Goal: Task Accomplishment & Management: Complete application form

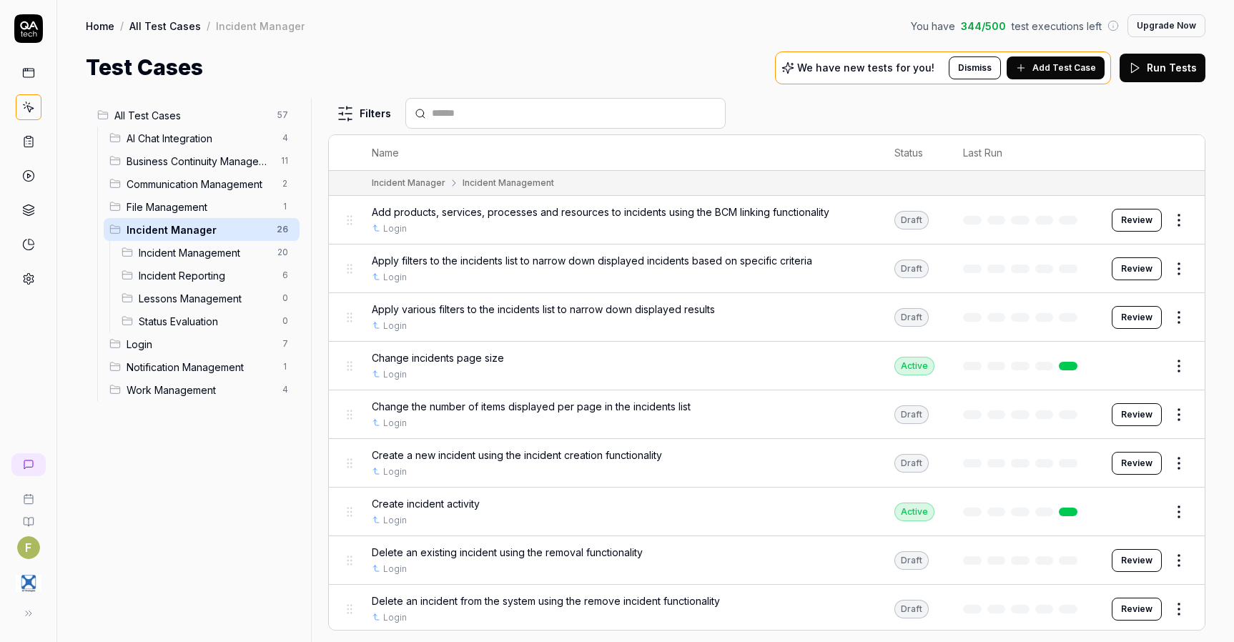
scroll to position [869, 0]
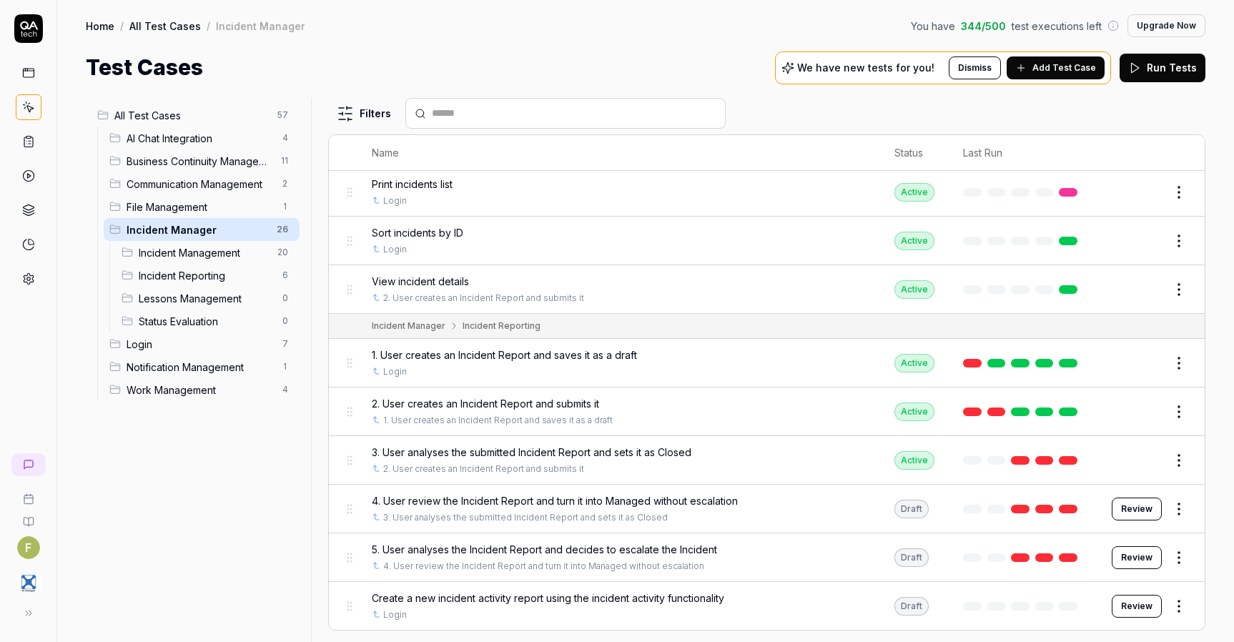
click at [28, 613] on icon at bounding box center [28, 613] width 11 height 11
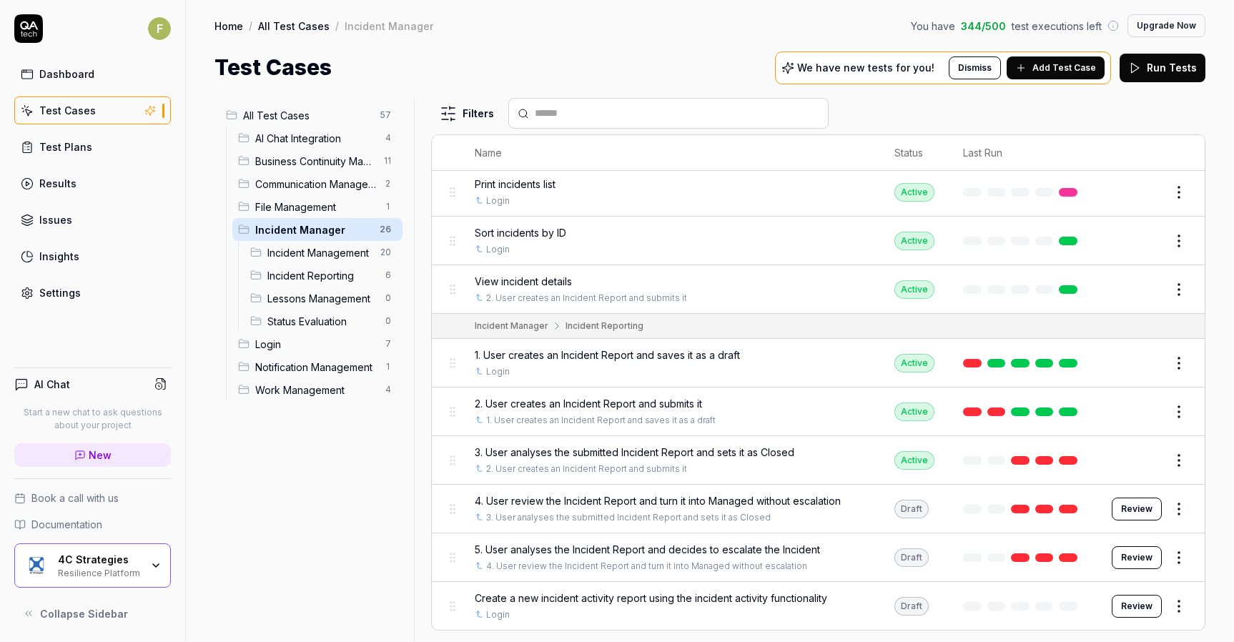
click at [141, 570] on div "Resilience Platform" at bounding box center [99, 571] width 83 height 11
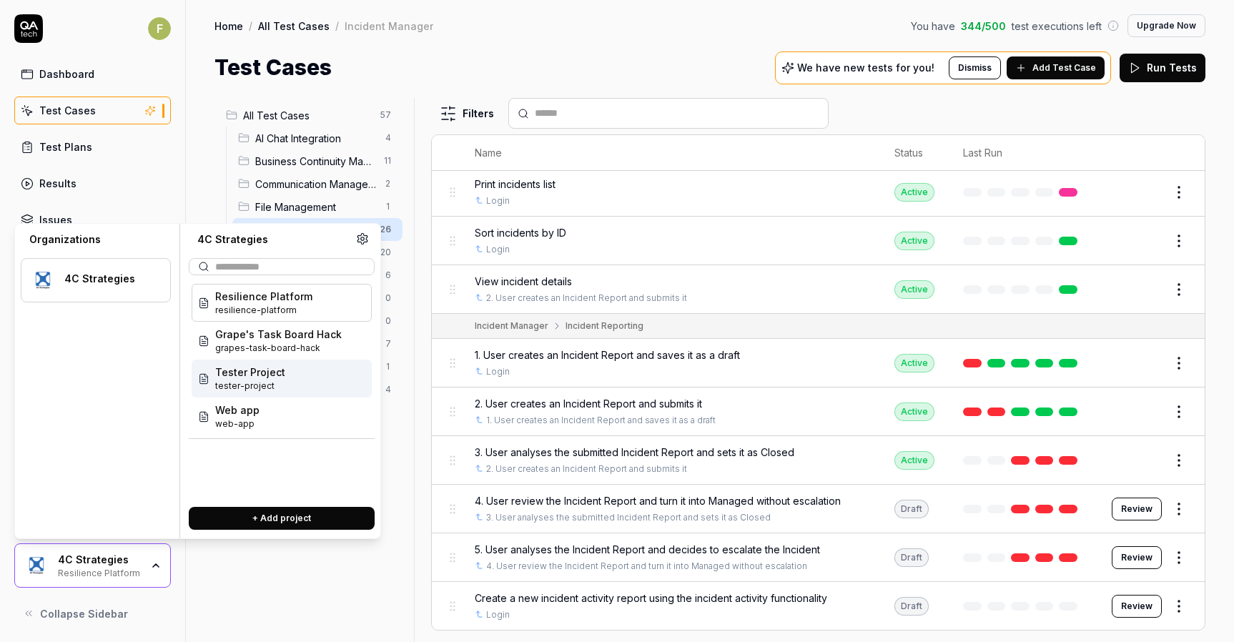
click at [304, 388] on div "Tester Project tester-project" at bounding box center [282, 379] width 180 height 38
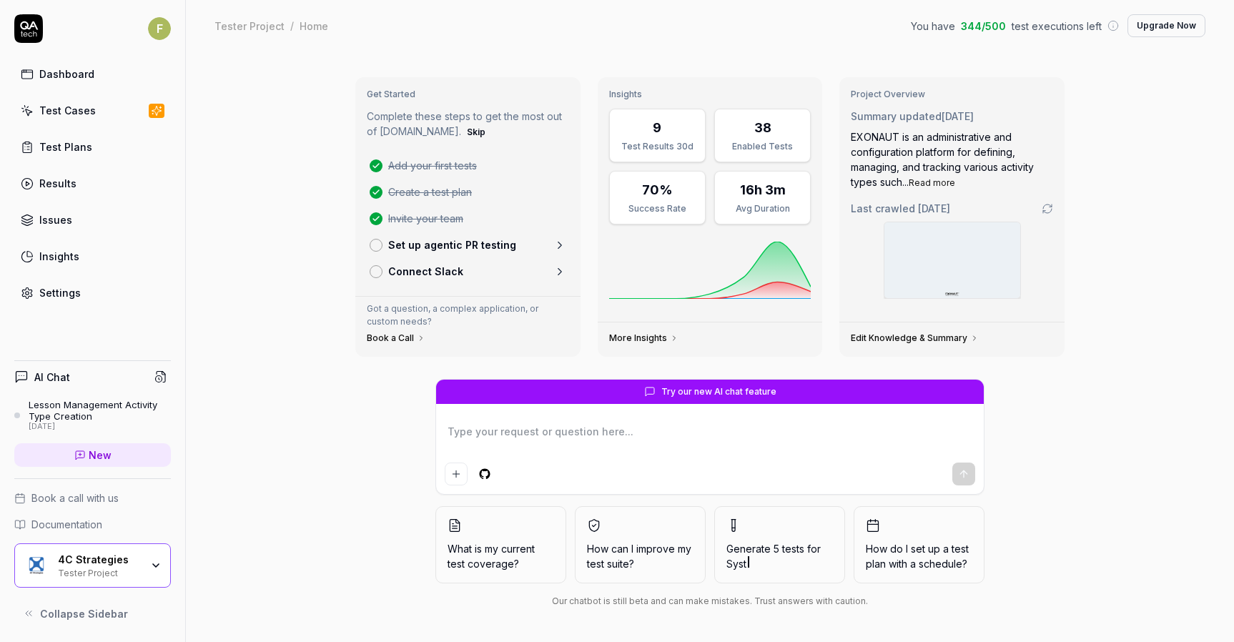
click at [128, 119] on link "Test Cases" at bounding box center [92, 111] width 157 height 28
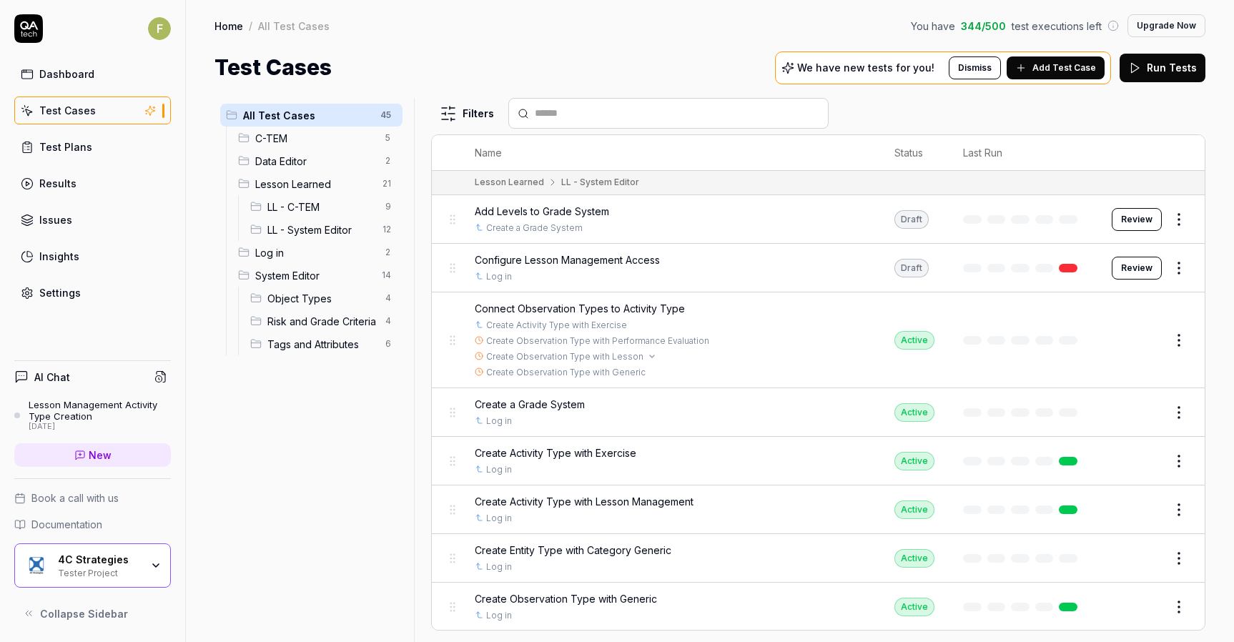
scroll to position [1055, 0]
click at [1126, 269] on button "Review" at bounding box center [1137, 267] width 50 height 23
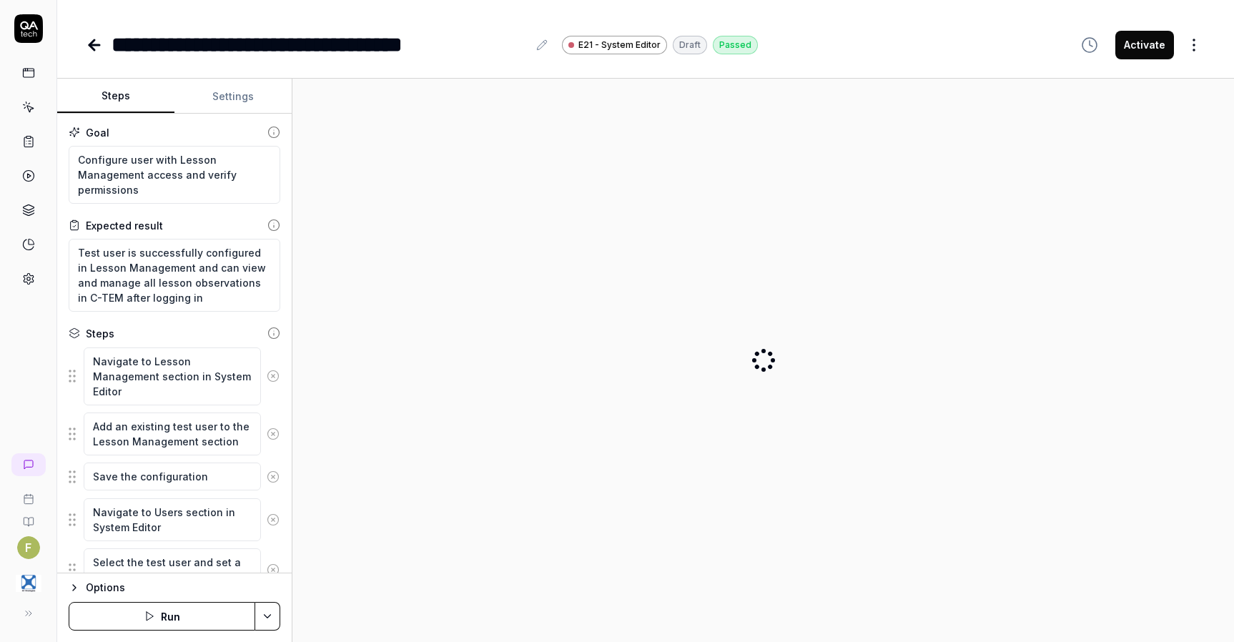
type textarea "*"
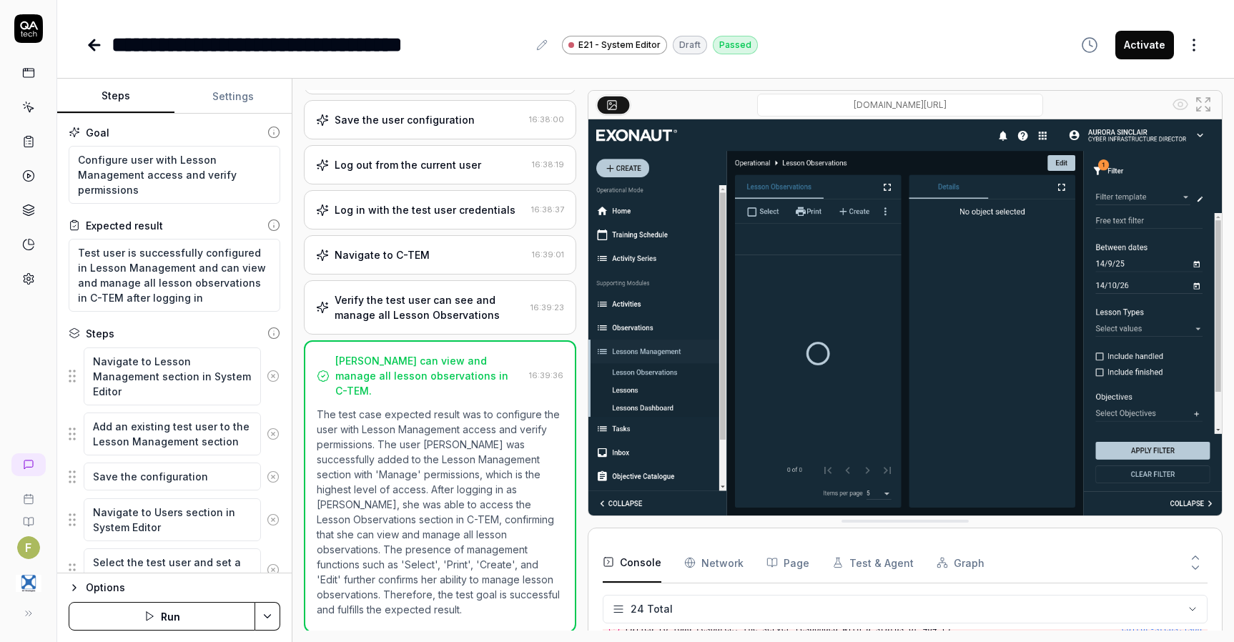
scroll to position [591, 0]
click at [93, 50] on icon at bounding box center [94, 44] width 17 height 17
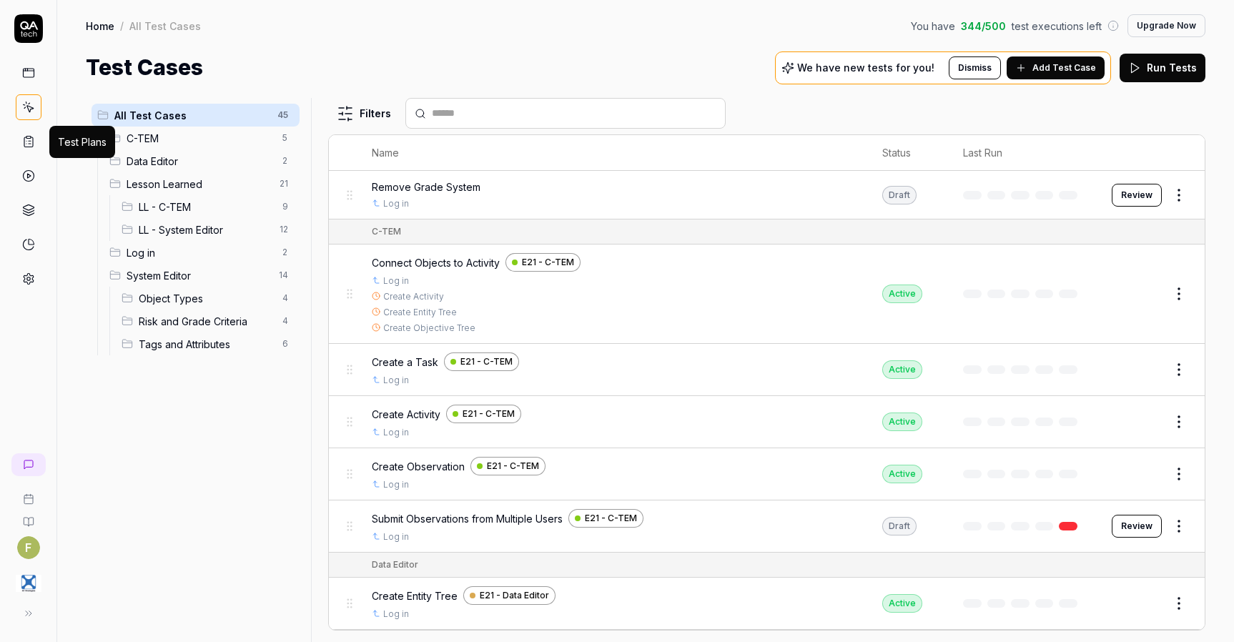
click at [27, 143] on icon at bounding box center [28, 141] width 13 height 13
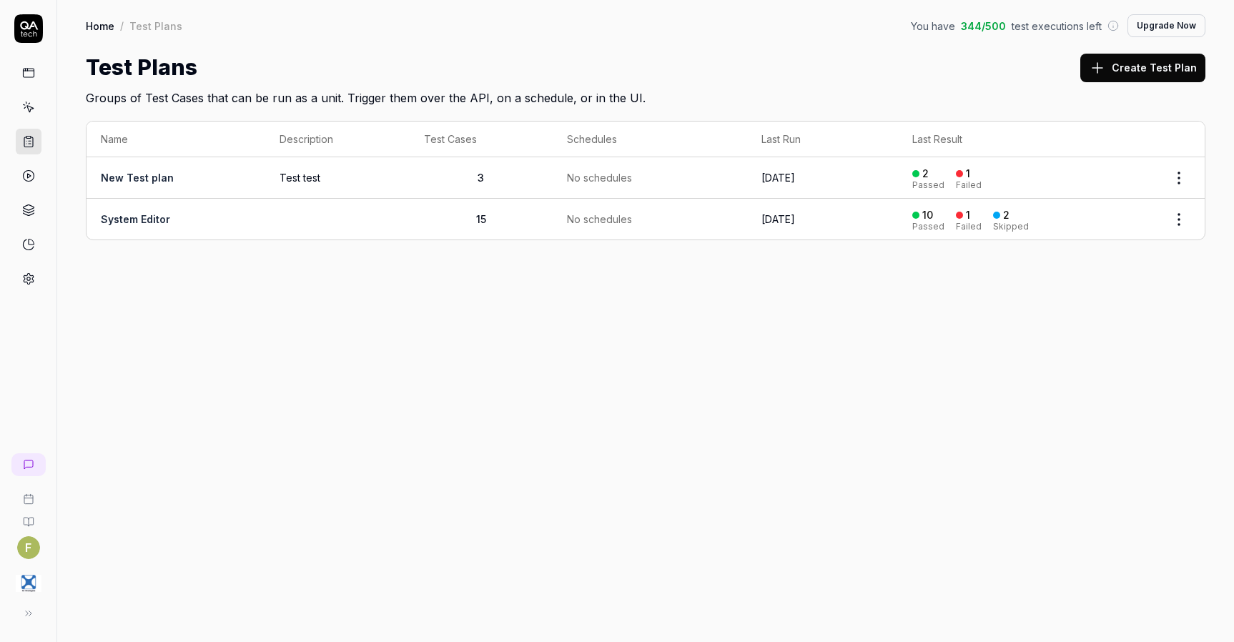
click at [522, 433] on div "Home / Test Plans You have 344 / 500 test executions left Upgrade Now Home / Te…" at bounding box center [645, 321] width 1177 height 642
click at [1175, 66] on button "Create Test Plan" at bounding box center [1142, 68] width 125 height 29
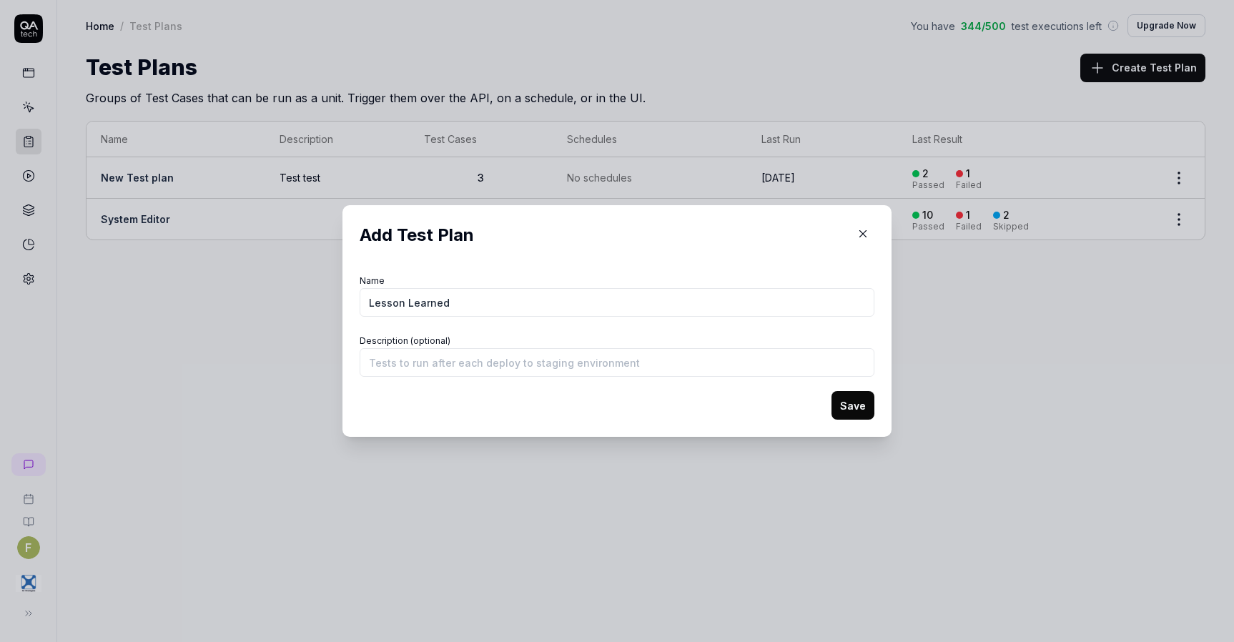
type input "Lesson Learned"
click at [554, 366] on input "Description (optional)" at bounding box center [617, 362] width 515 height 29
type input "A"
click at [483, 359] on input "Description (optional)" at bounding box center [617, 362] width 515 height 29
type input "Light test of the workflows in LL"
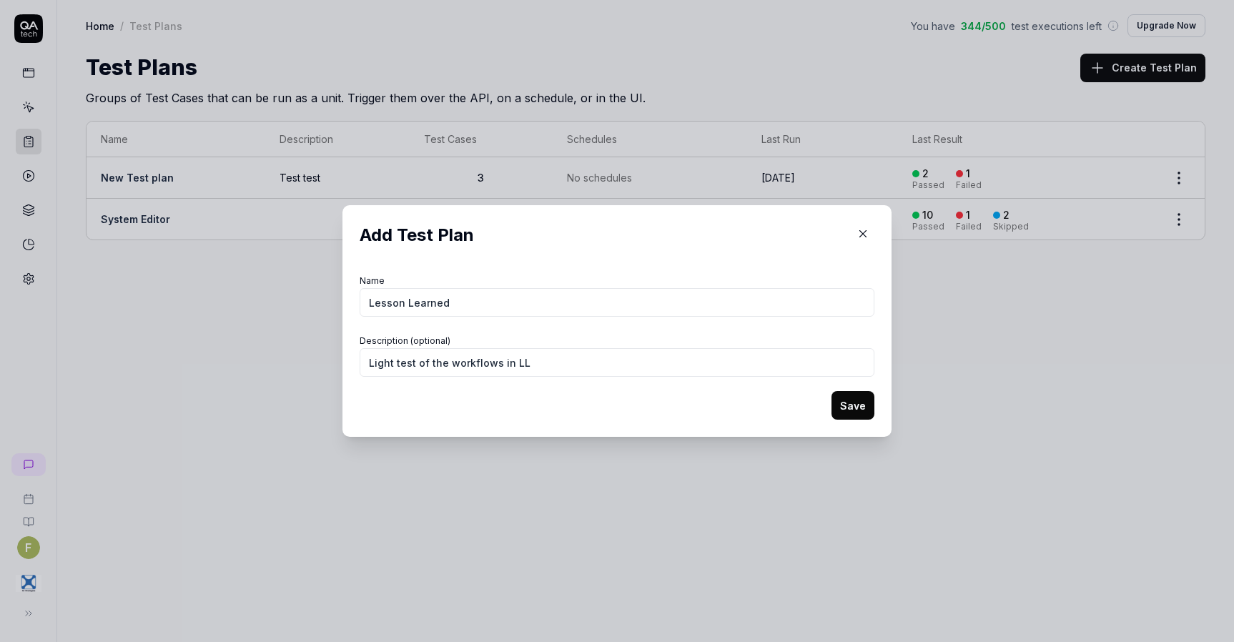
click at [864, 409] on button "Save" at bounding box center [853, 405] width 43 height 29
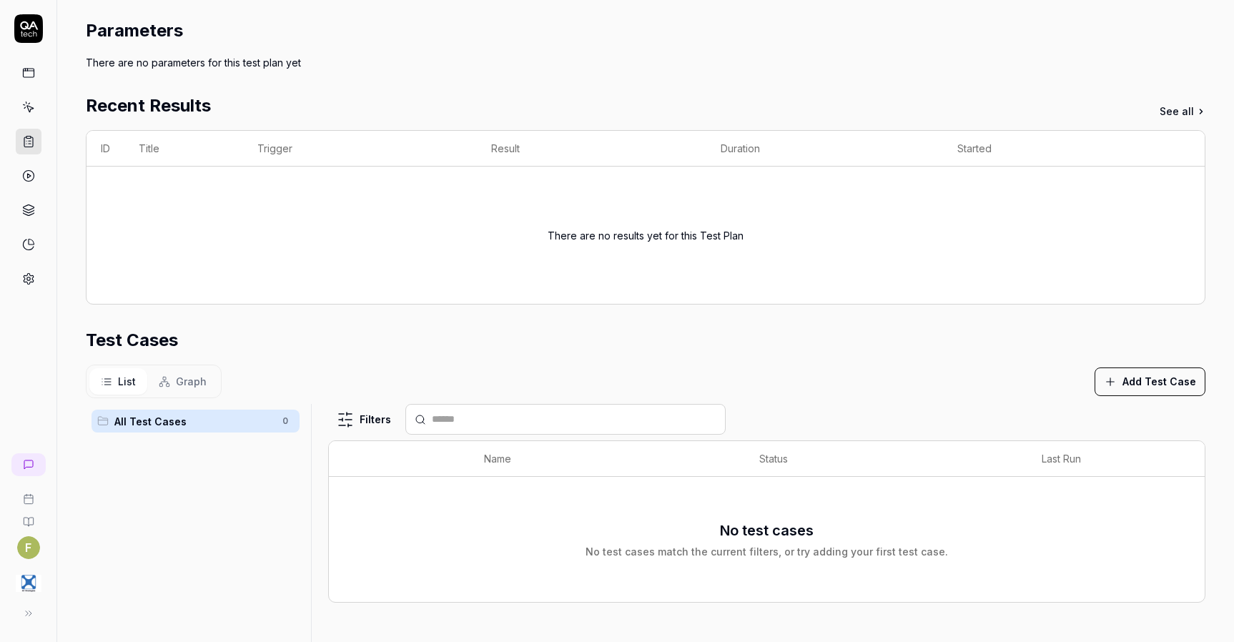
scroll to position [143, 0]
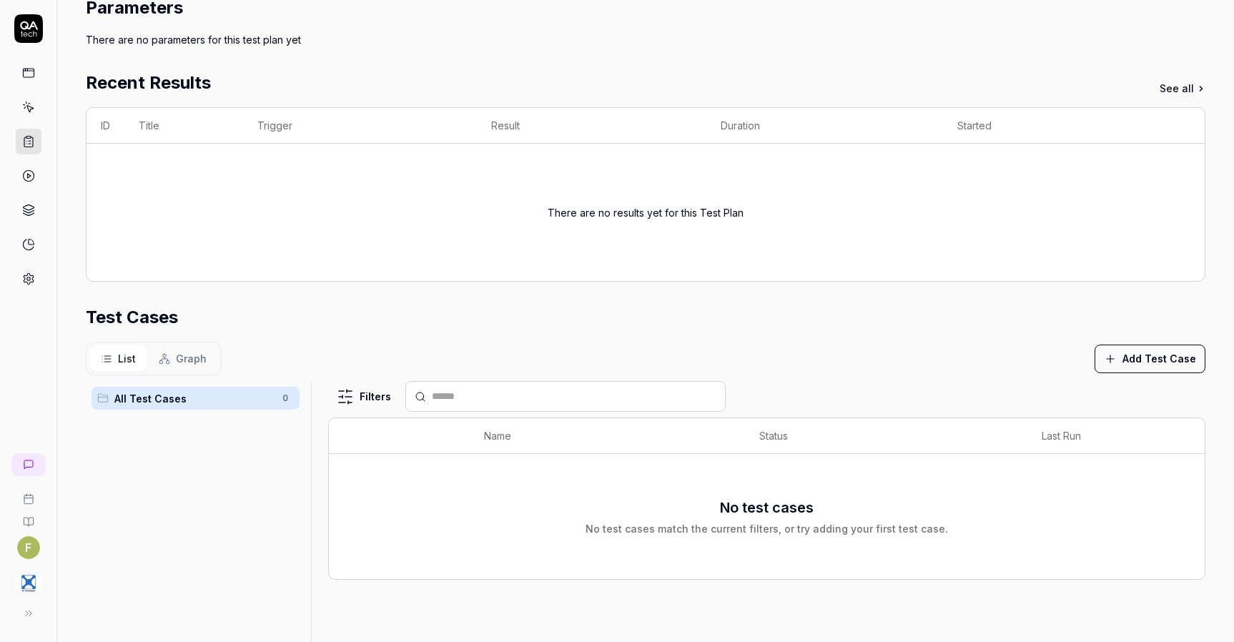
click at [1158, 365] on button "Add Test Case" at bounding box center [1150, 359] width 111 height 29
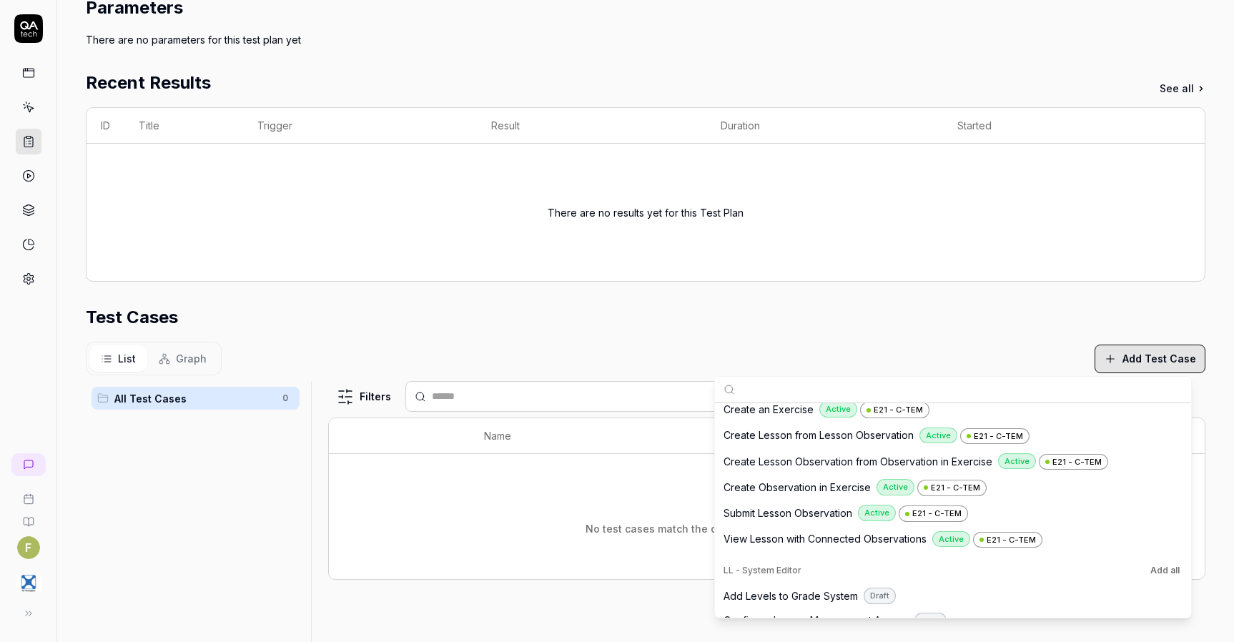
scroll to position [429, 0]
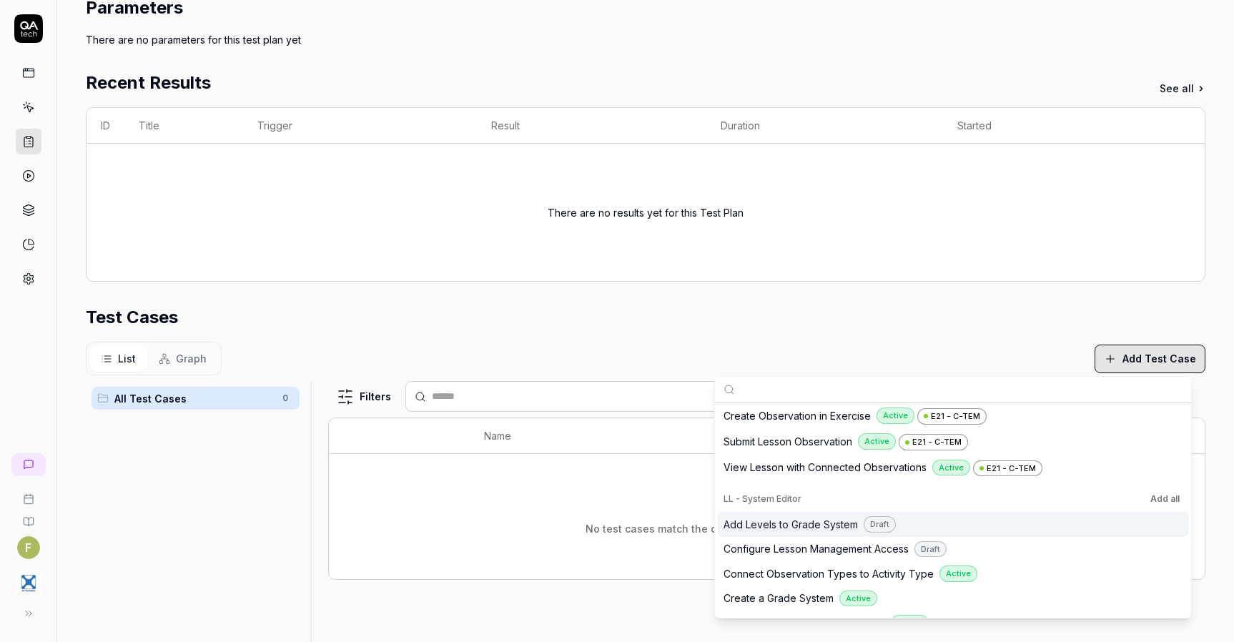
click at [1150, 502] on button "Add all" at bounding box center [1165, 498] width 35 height 17
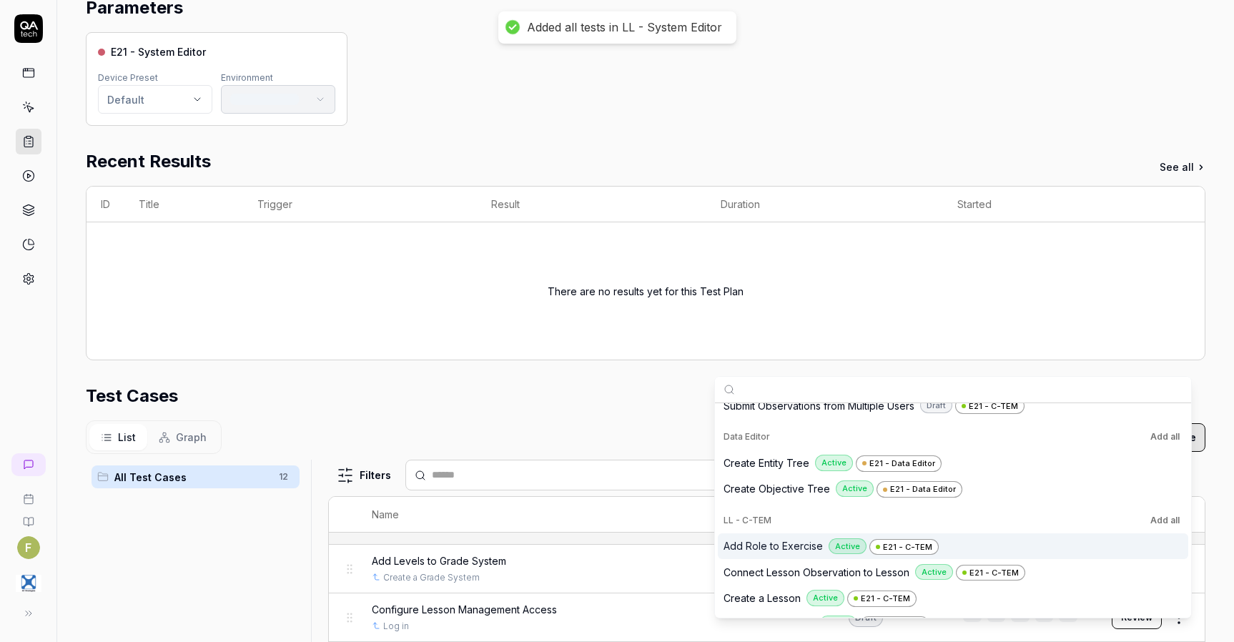
scroll to position [222, 0]
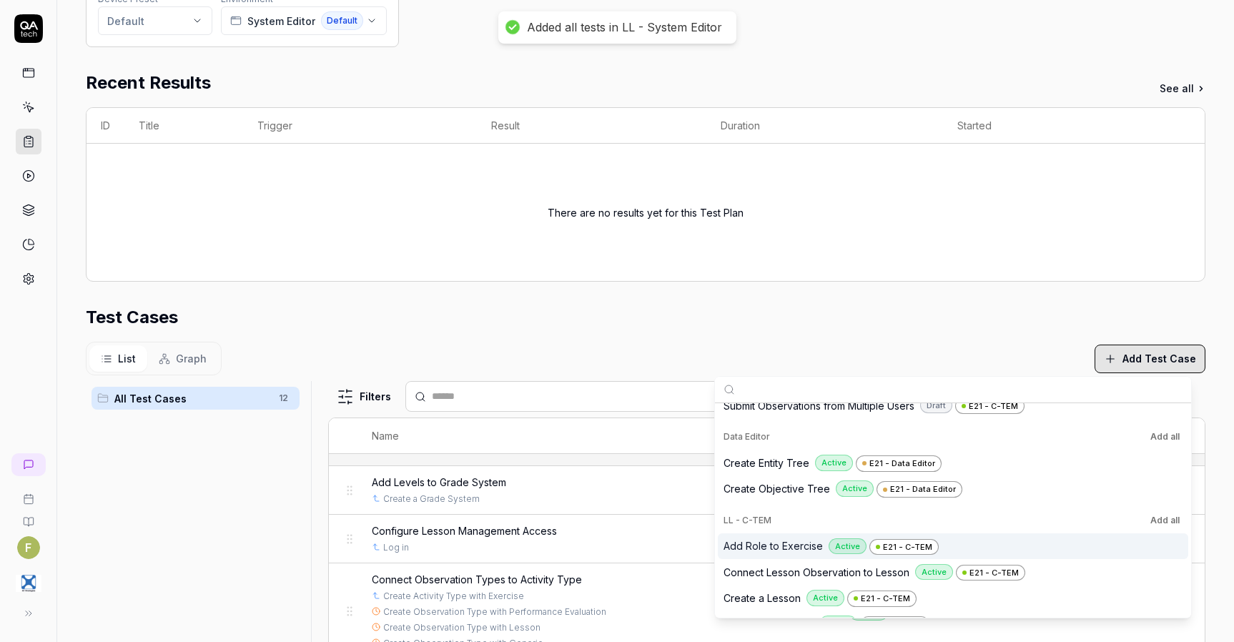
click at [1166, 524] on button "Add all" at bounding box center [1165, 520] width 35 height 17
click at [1008, 337] on section "Test Cases List Graph Add Test Case All Test Cases 12 Filters Name Status Last …" at bounding box center [646, 522] width 1120 height 434
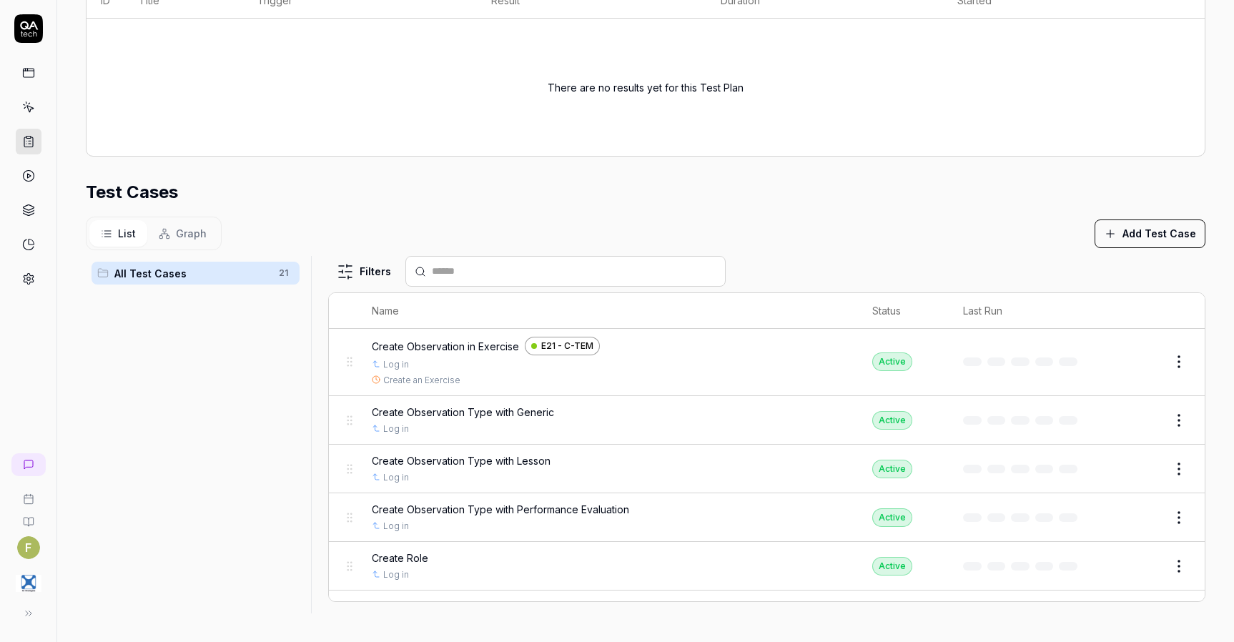
scroll to position [744, 0]
click at [389, 562] on span "Create Role" at bounding box center [400, 559] width 56 height 15
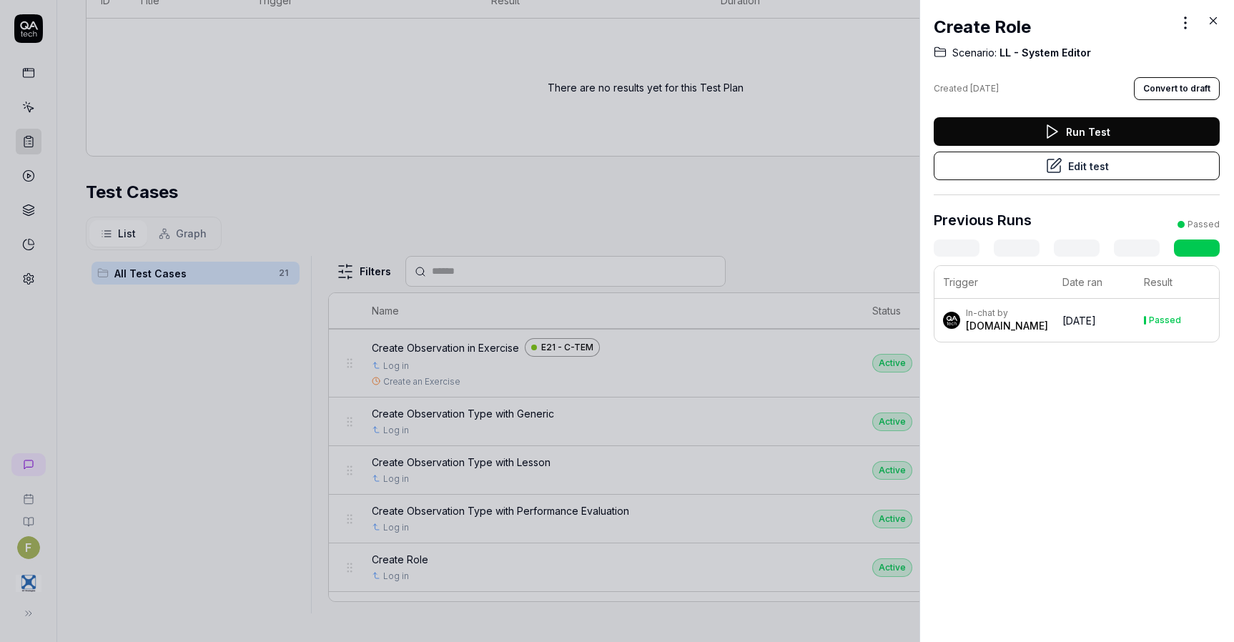
click at [865, 257] on div at bounding box center [617, 321] width 1234 height 642
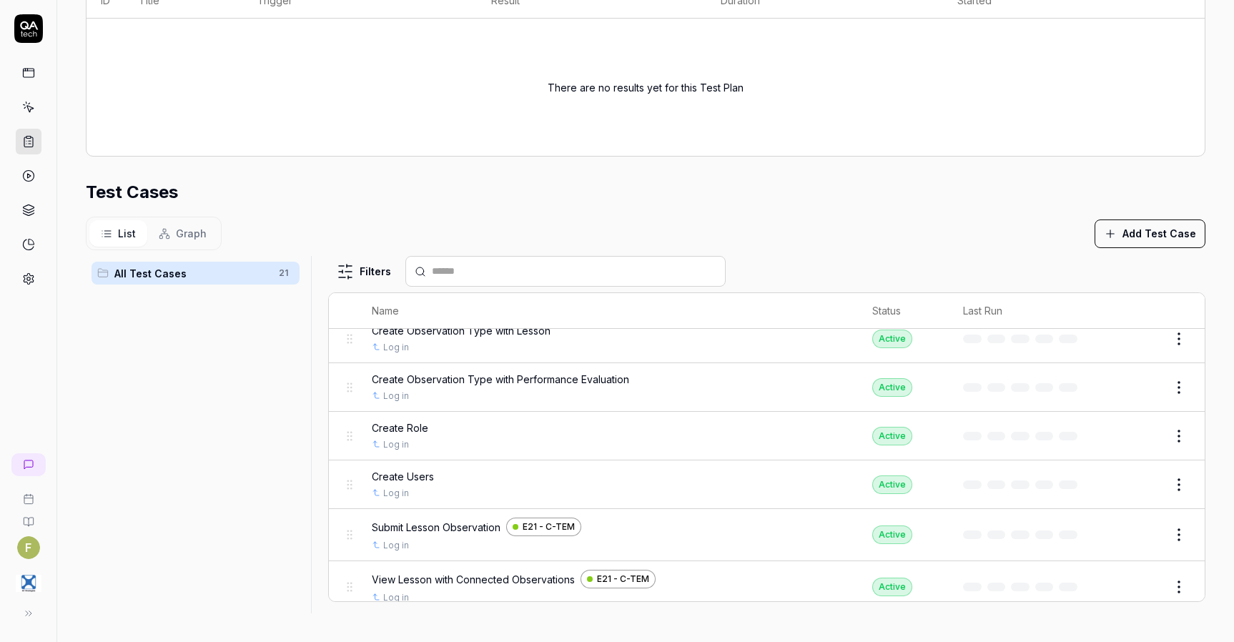
scroll to position [887, 0]
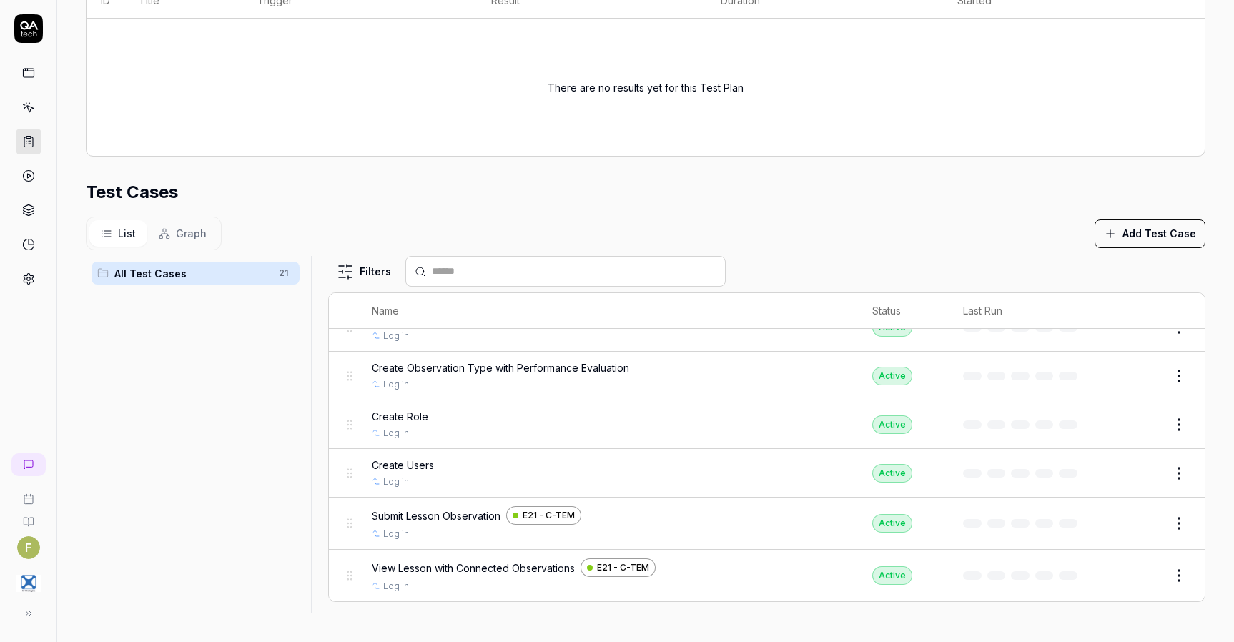
click at [1128, 423] on button "Edit" at bounding box center [1145, 424] width 34 height 23
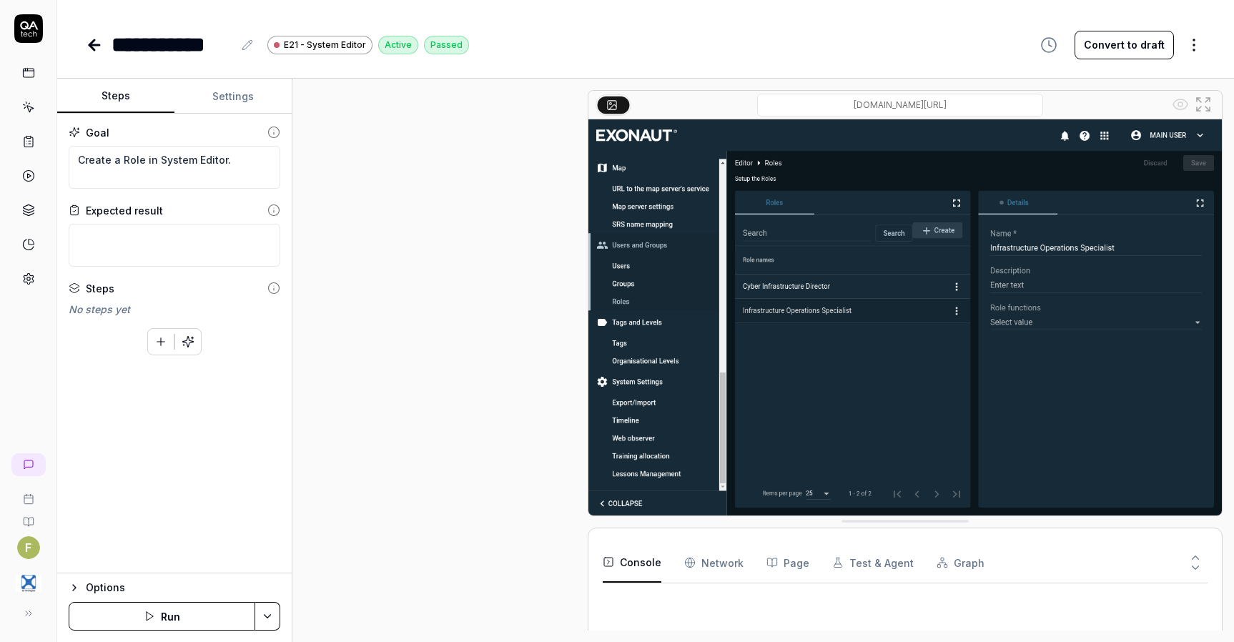
scroll to position [207, 0]
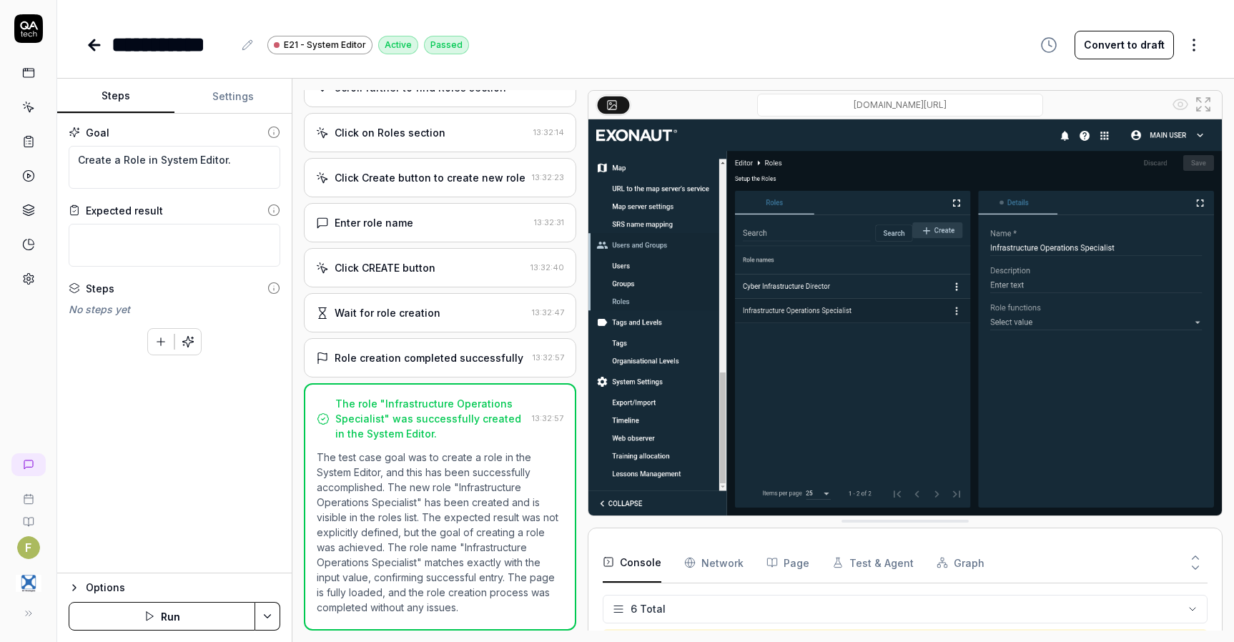
scroll to position [70, 0]
click at [186, 252] on textarea at bounding box center [175, 245] width 212 height 43
type textarea "*"
type textarea "A"
type textarea "*"
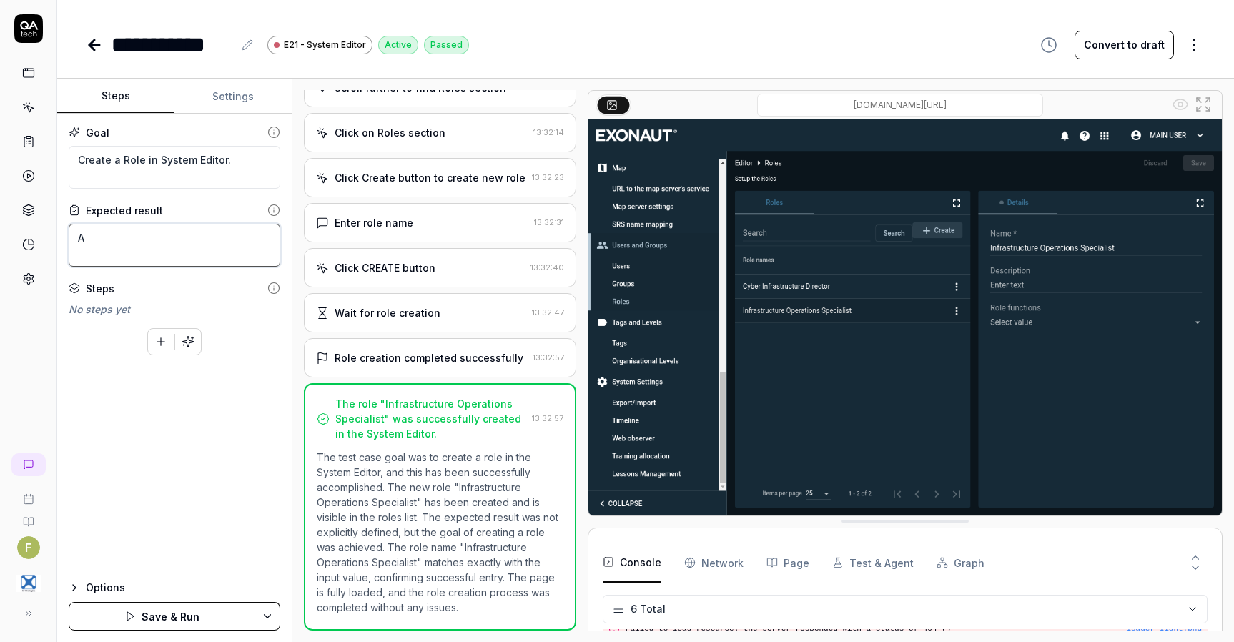
type textarea "Ad"
type textarea "*"
type textarea "Add"
type textarea "*"
type textarea "Ad"
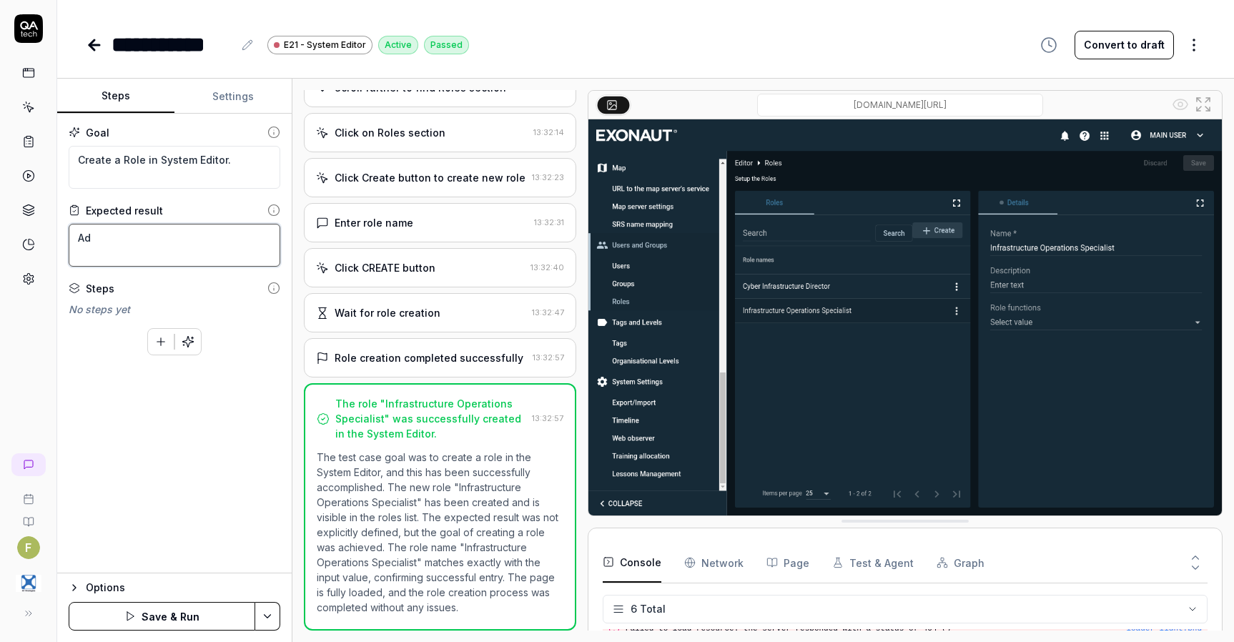
type textarea "*"
type textarea "A"
type textarea "*"
click at [23, 117] on link at bounding box center [29, 107] width 26 height 26
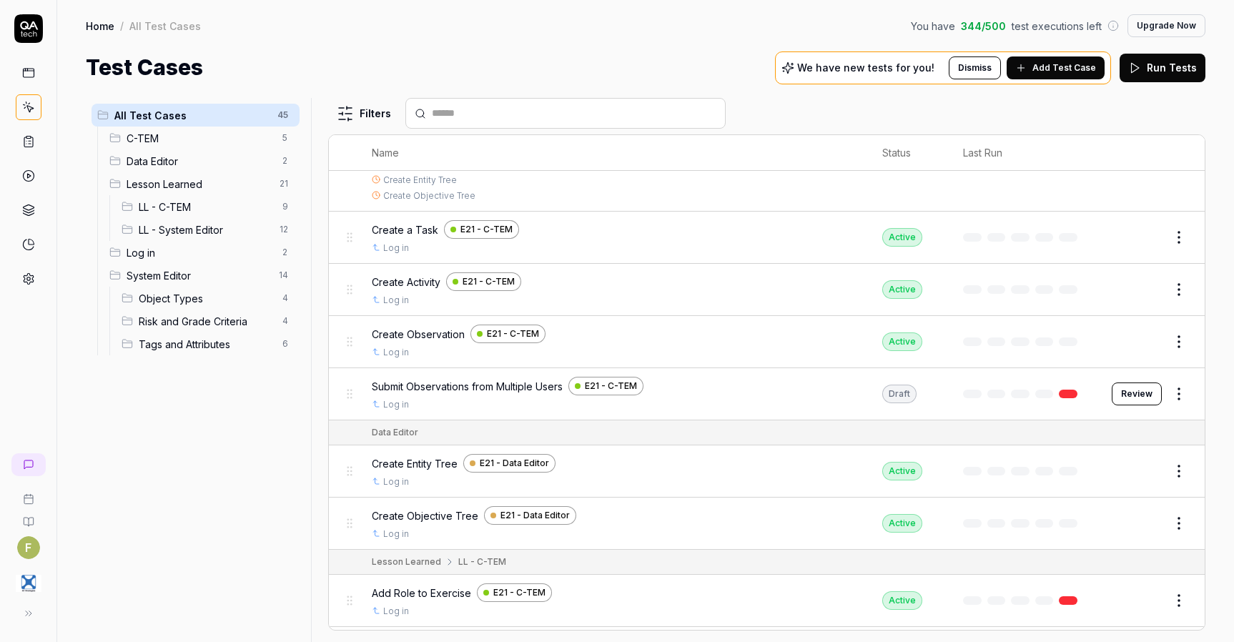
scroll to position [143, 0]
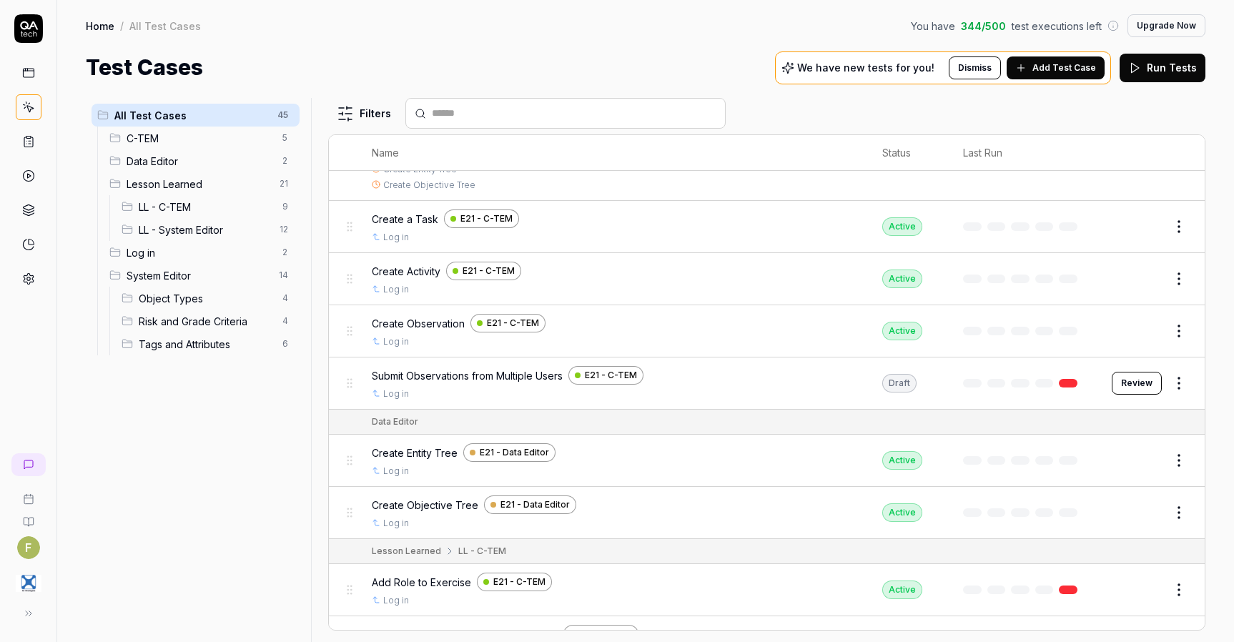
click at [207, 222] on span "LL - System Editor" at bounding box center [205, 229] width 132 height 15
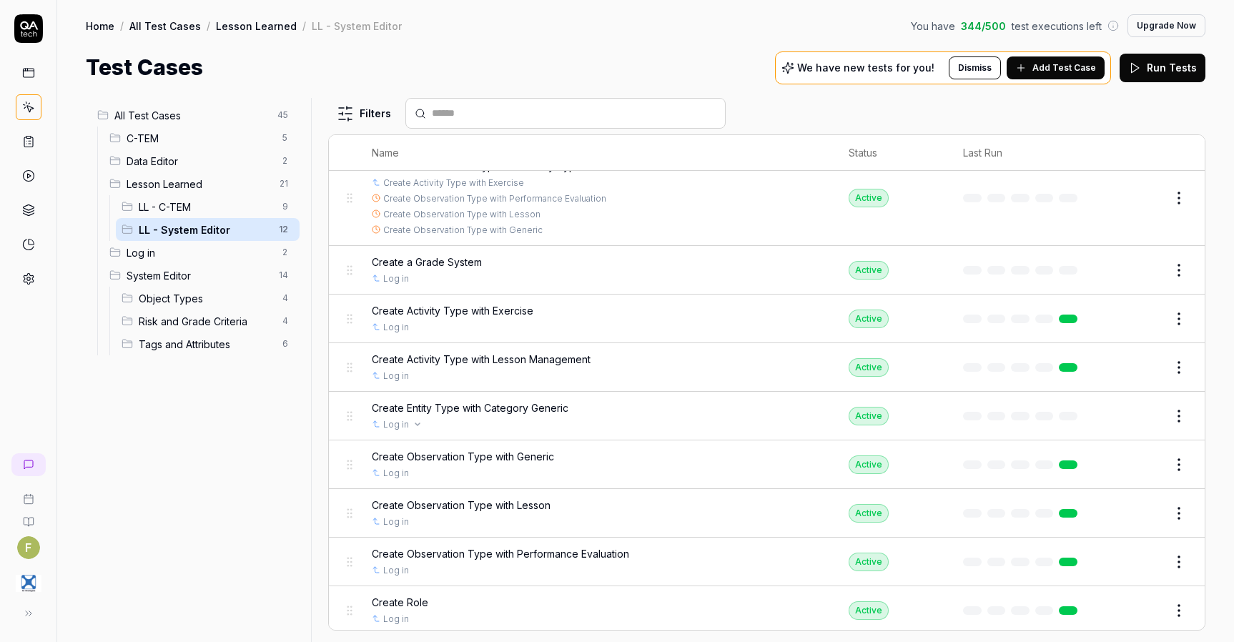
scroll to position [196, 0]
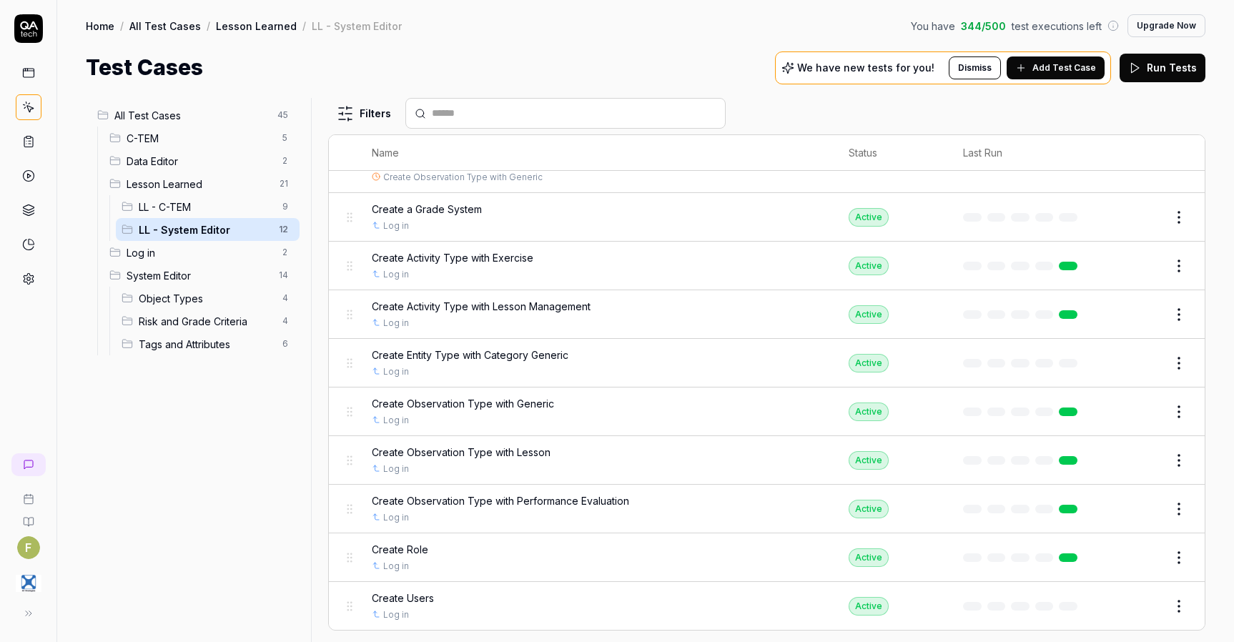
click at [1133, 561] on button "Edit" at bounding box center [1145, 557] width 34 height 23
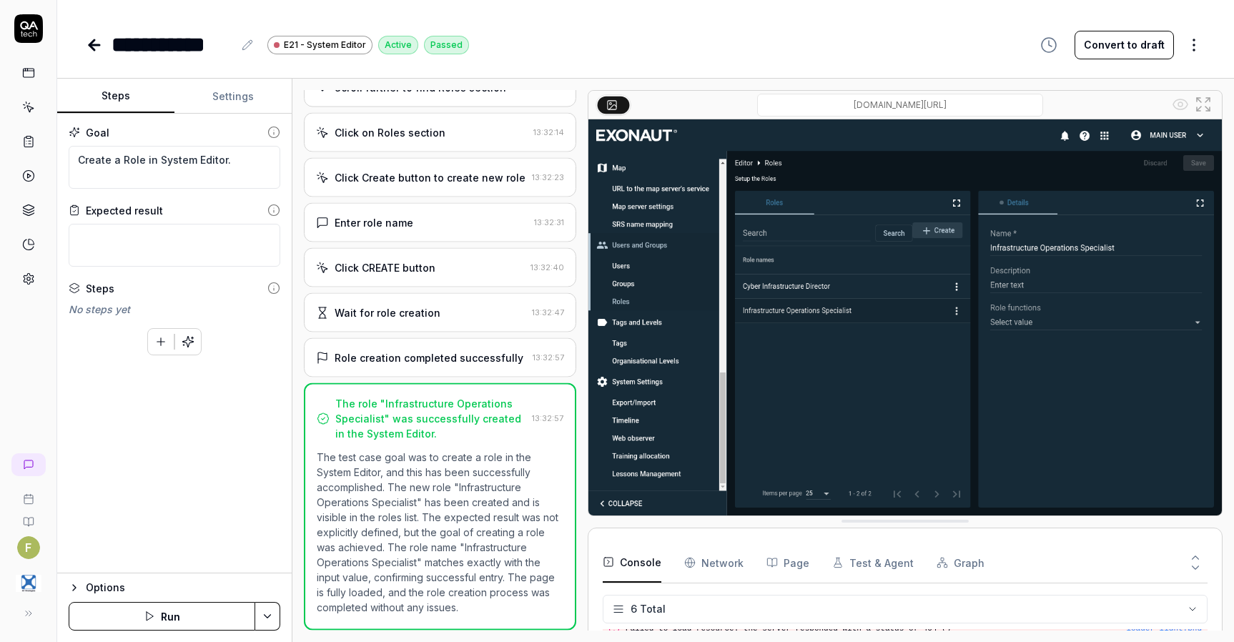
scroll to position [207, 0]
click at [176, 252] on textarea at bounding box center [175, 245] width 212 height 43
type textarea "*"
type textarea "A"
type textarea "*"
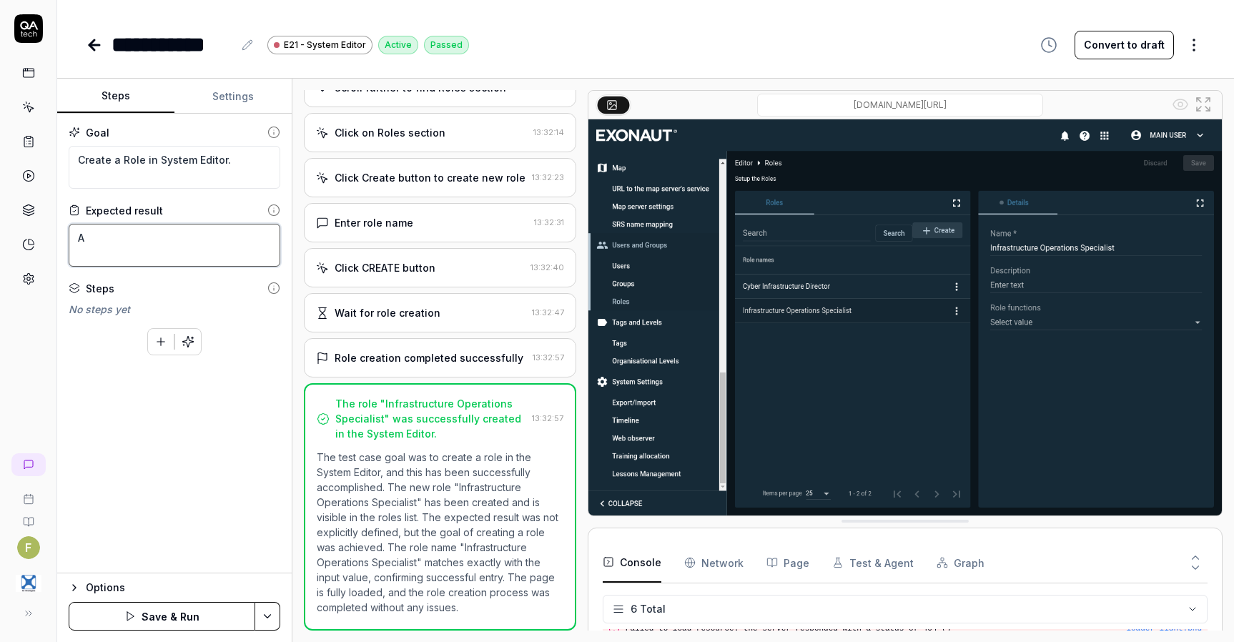
type textarea "Ad"
type textarea "*"
type textarea "Add"
type textarea "*"
type textarea "Add"
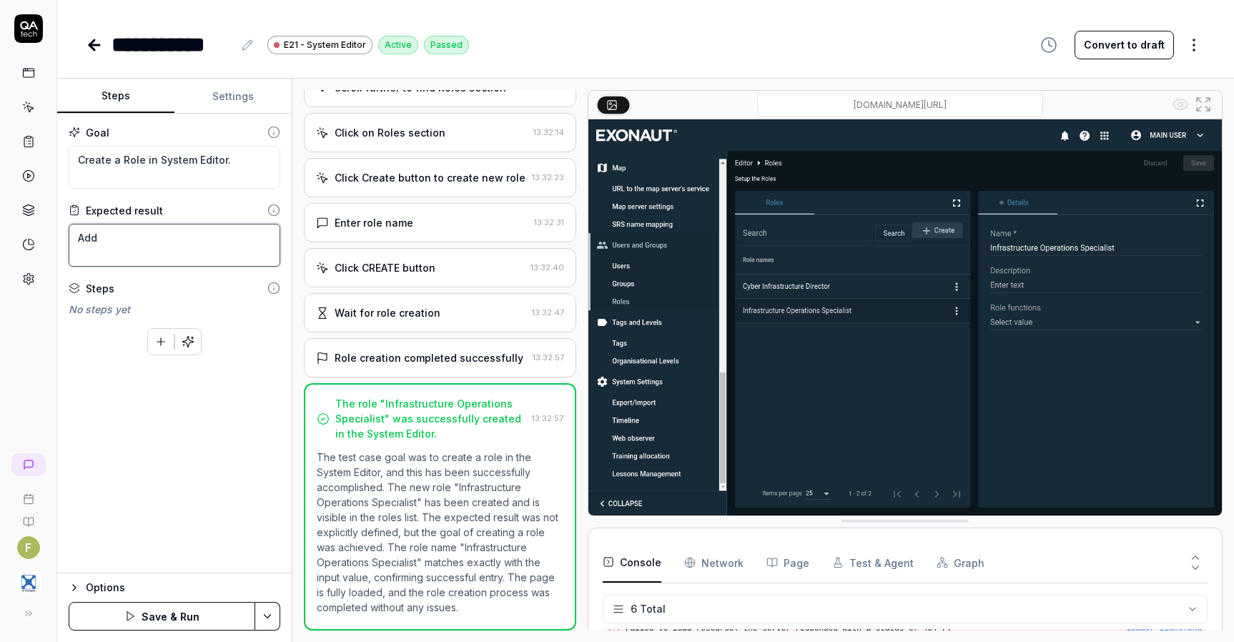
type textarea "*"
type textarea "Add a"
type textarea "*"
type textarea "Add a"
type textarea "*"
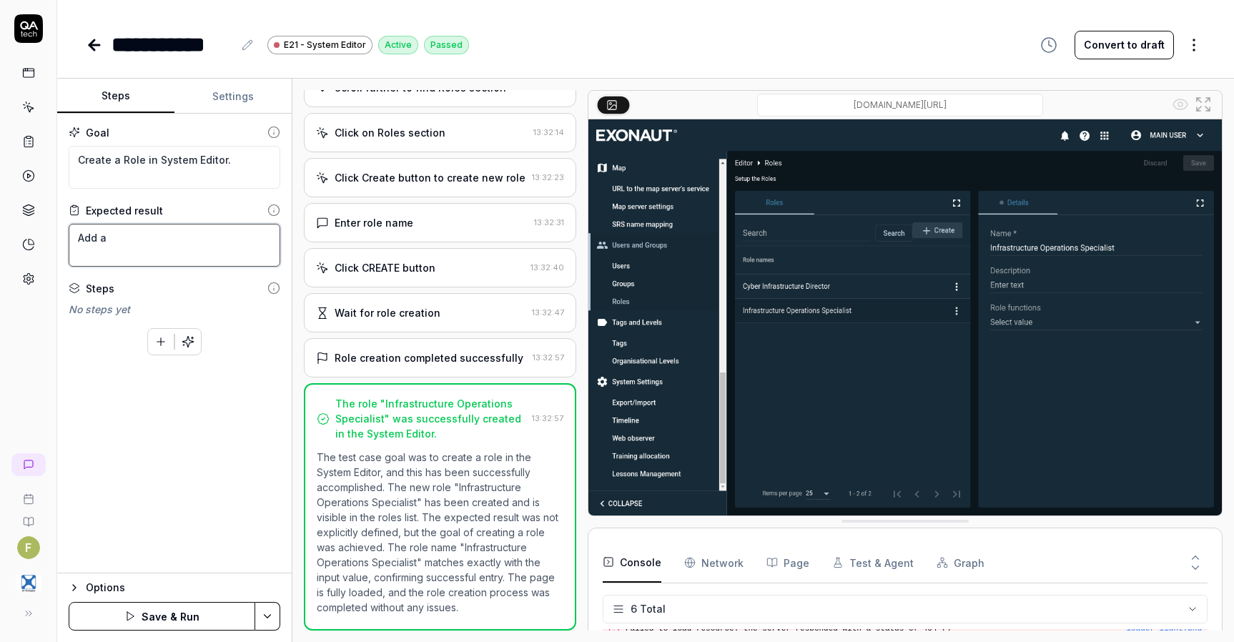
type textarea "Add a r"
type textarea "*"
type textarea "Add a ro"
type textarea "*"
type textarea "Add a rol"
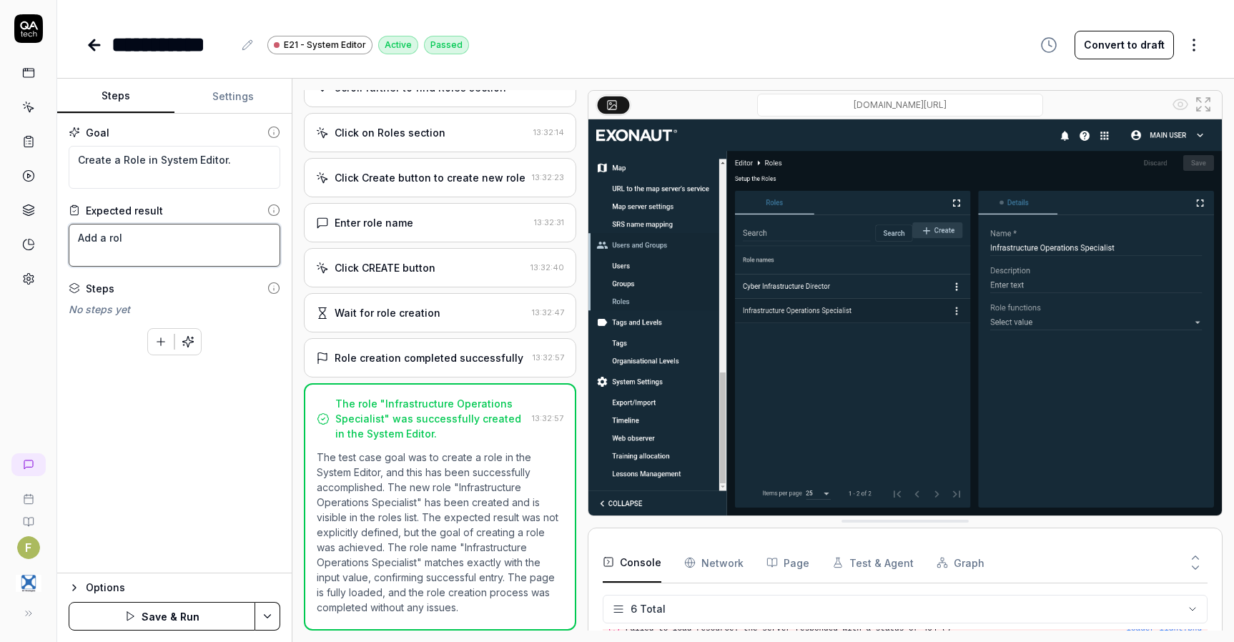
type textarea "*"
type textarea "Add a role"
type textarea "*"
type textarea "Add a role"
type textarea "*"
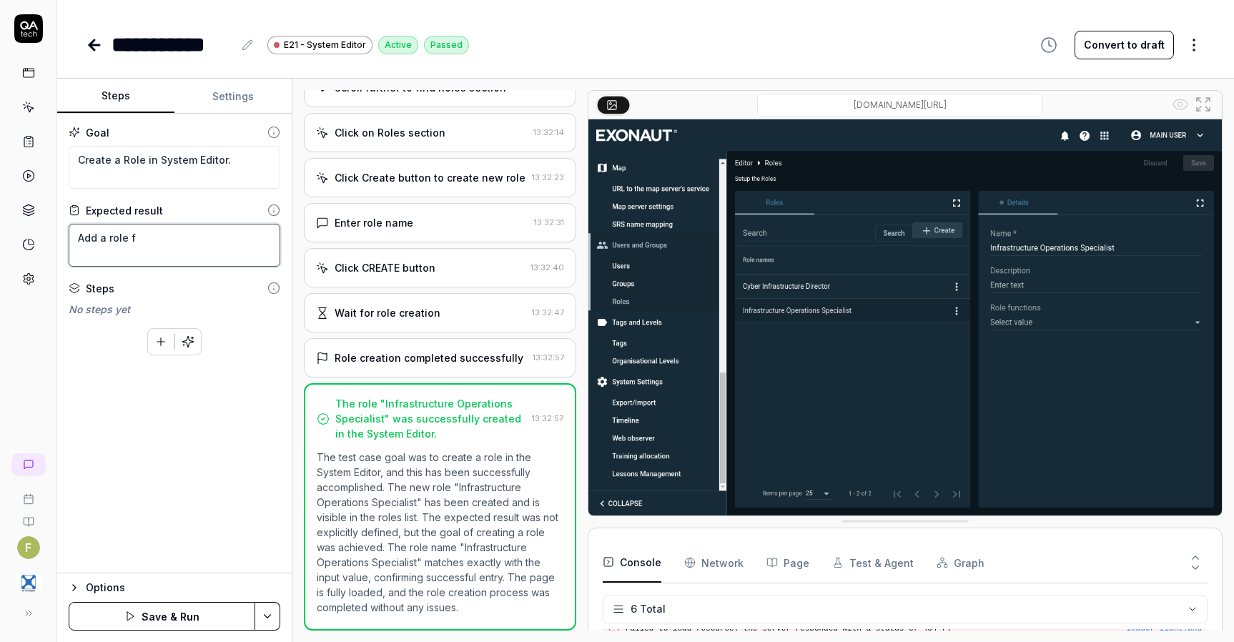
type textarea "Add a role fu"
type textarea "*"
type textarea "Add a role fun"
type textarea "*"
type textarea "Add a role func"
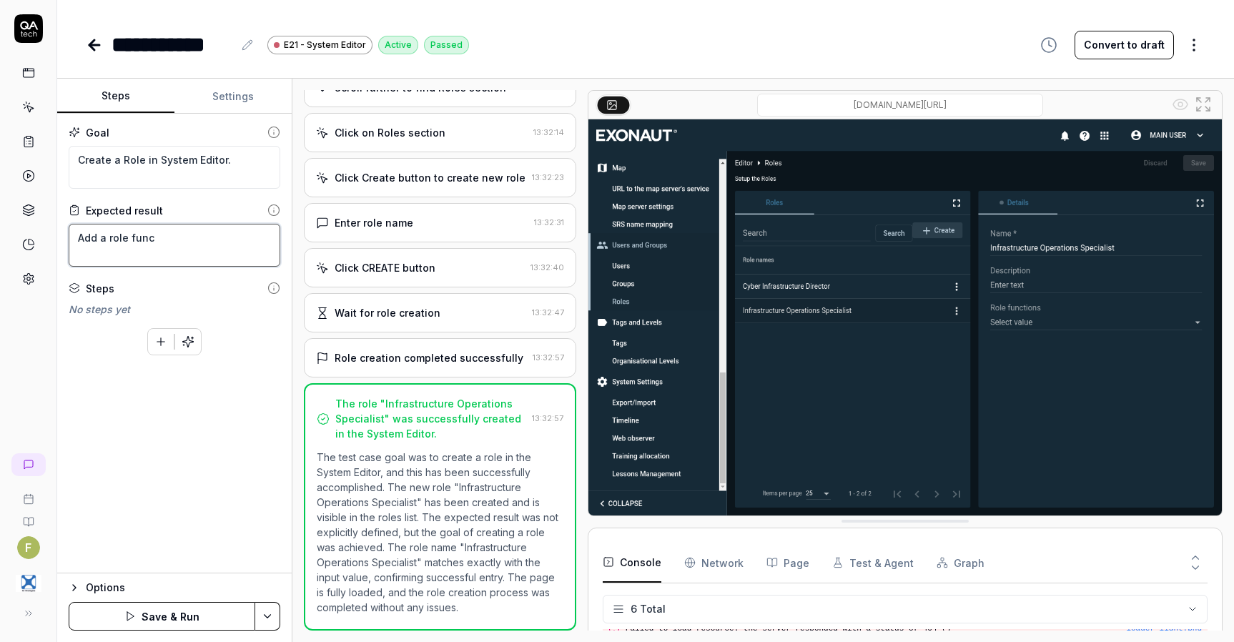
type textarea "*"
type textarea "Add a role funct"
type textarea "*"
type textarea "Add a role functi"
type textarea "*"
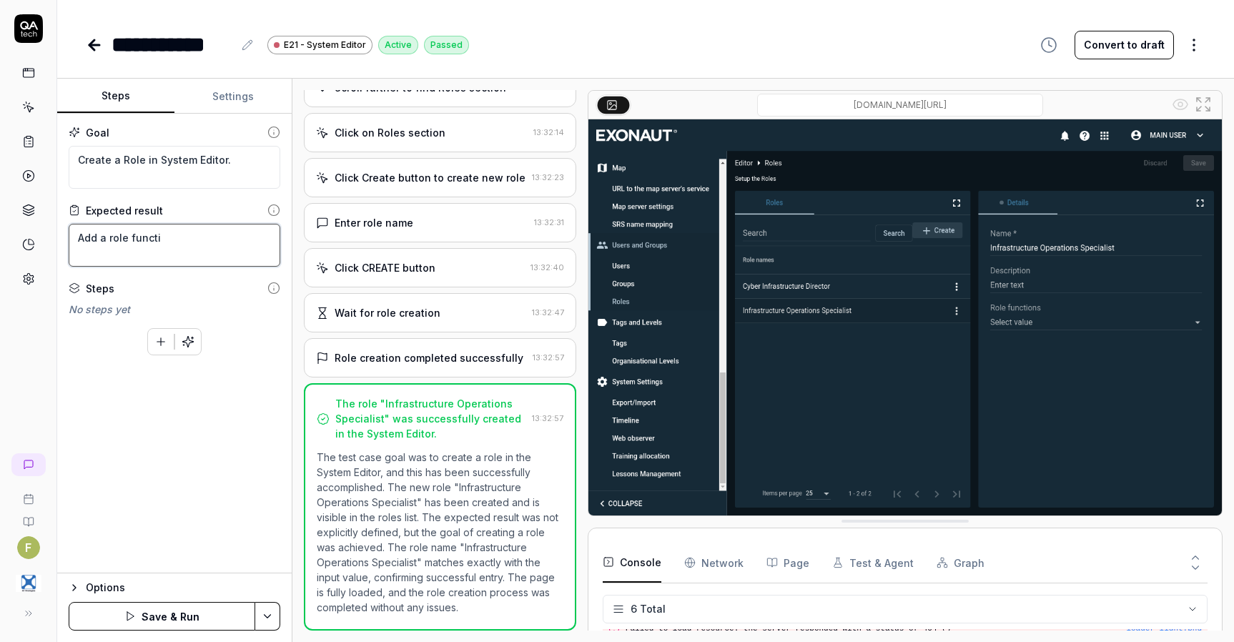
type textarea "Add a role functio"
type textarea "*"
type textarea "Add a role function"
type textarea "*"
type textarea "Add a role function"
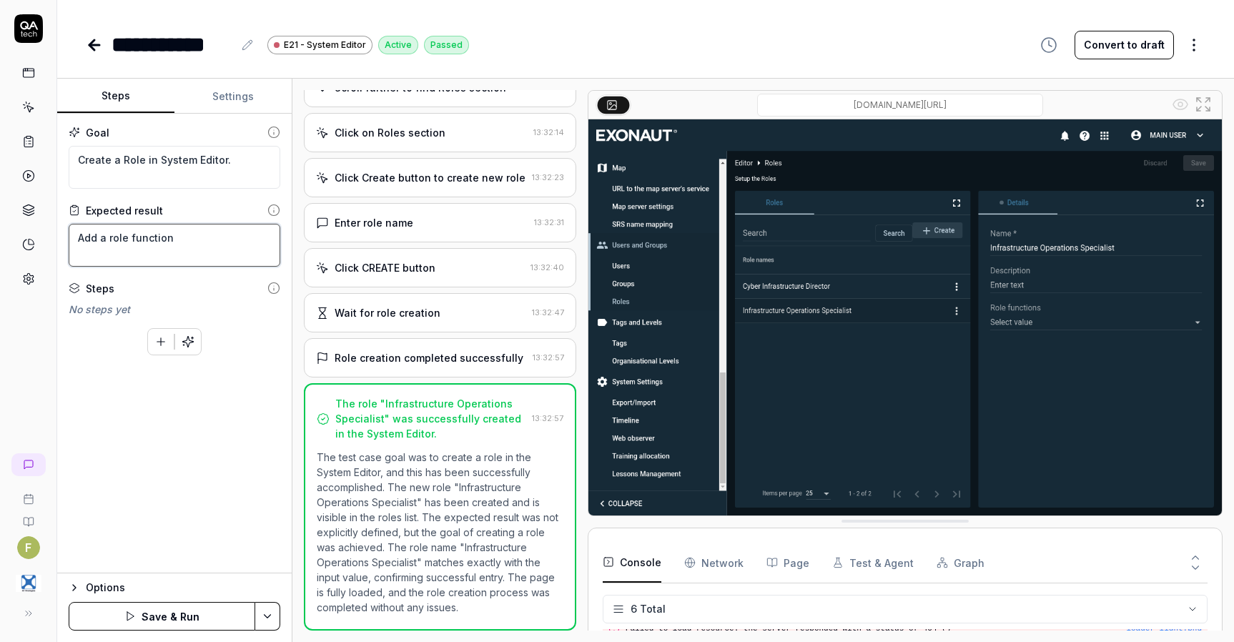
type textarea "*"
type textarea "Add a role function A"
type textarea "*"
type textarea "Add a role function Ad"
type textarea "*"
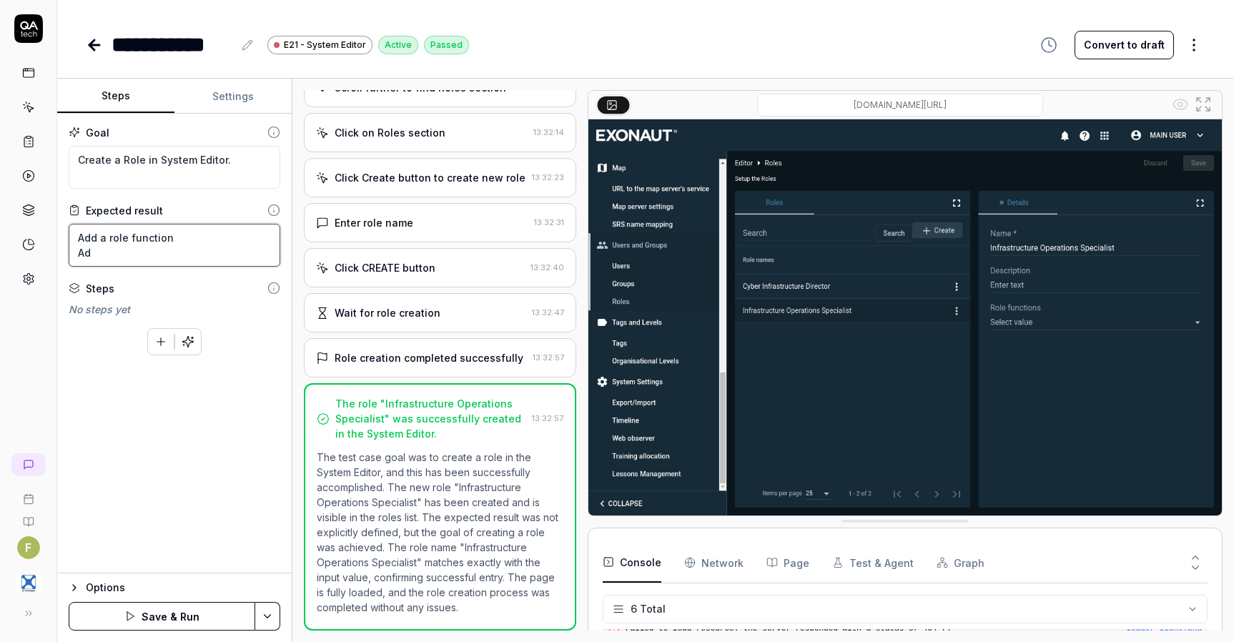
type textarea "Add a role function Add"
type textarea "*"
type textarea "Add a role function Add"
type textarea "*"
type textarea "Add a role function Add a"
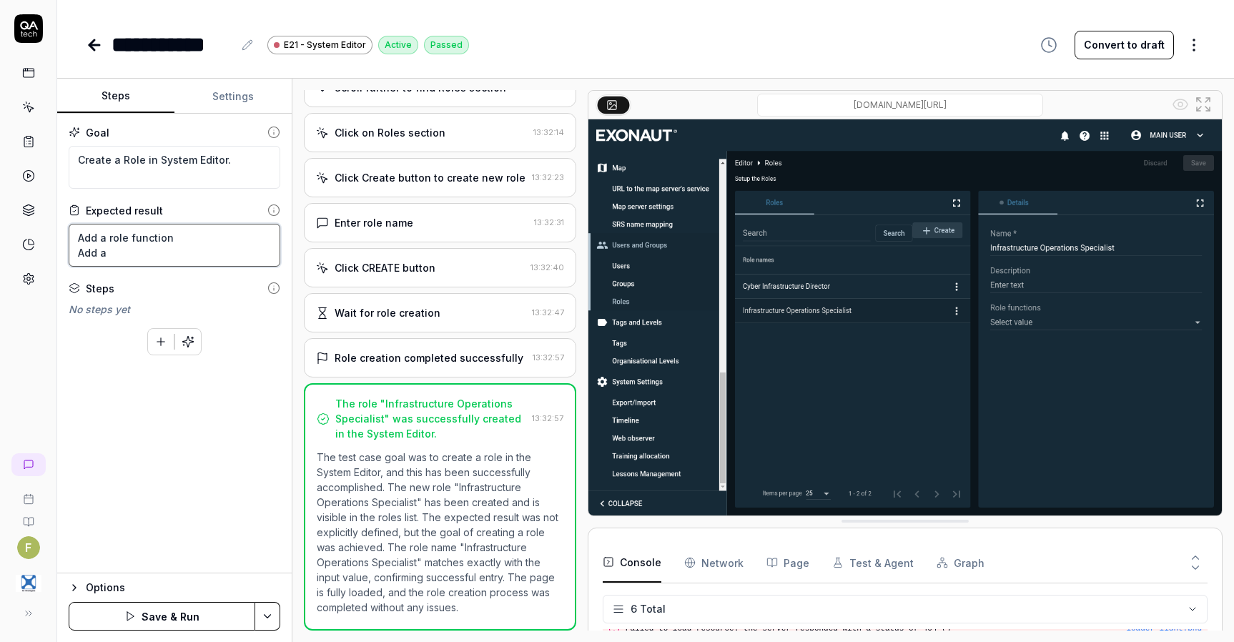
type textarea "*"
type textarea "Add a role function Add a"
type textarea "*"
type textarea "Add a role function Add a d"
type textarea "*"
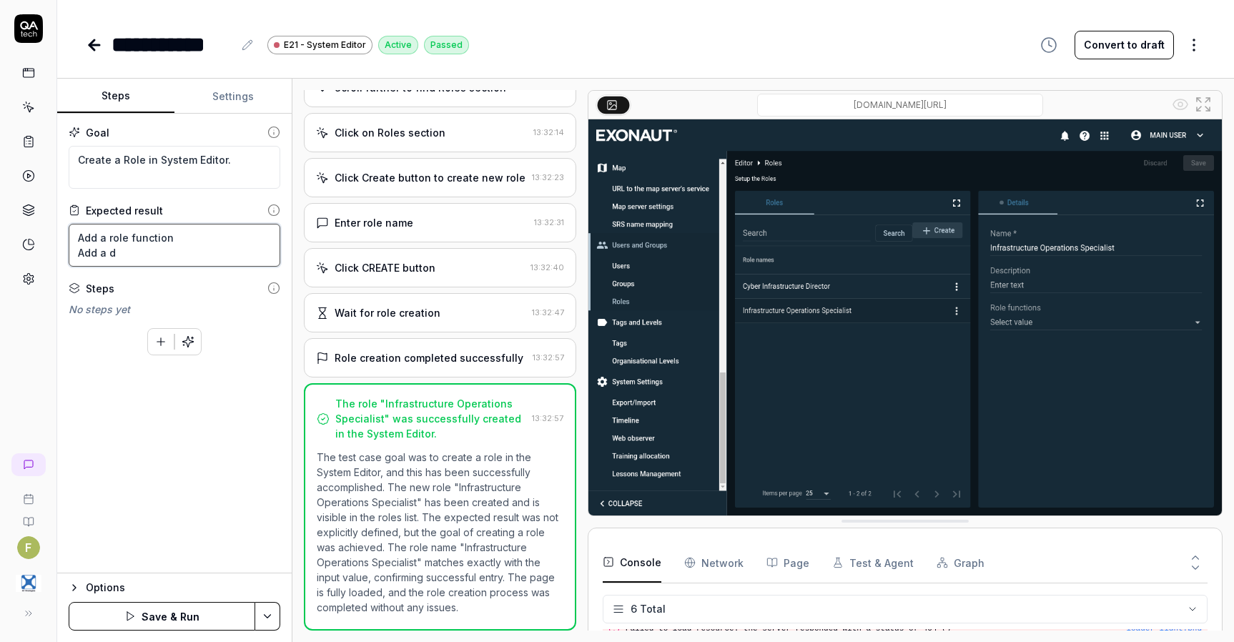
type textarea "Add a role function Add a de"
type textarea "*"
type textarea "Add a role function Add a des"
type textarea "*"
type textarea "Add a role function Add a desc"
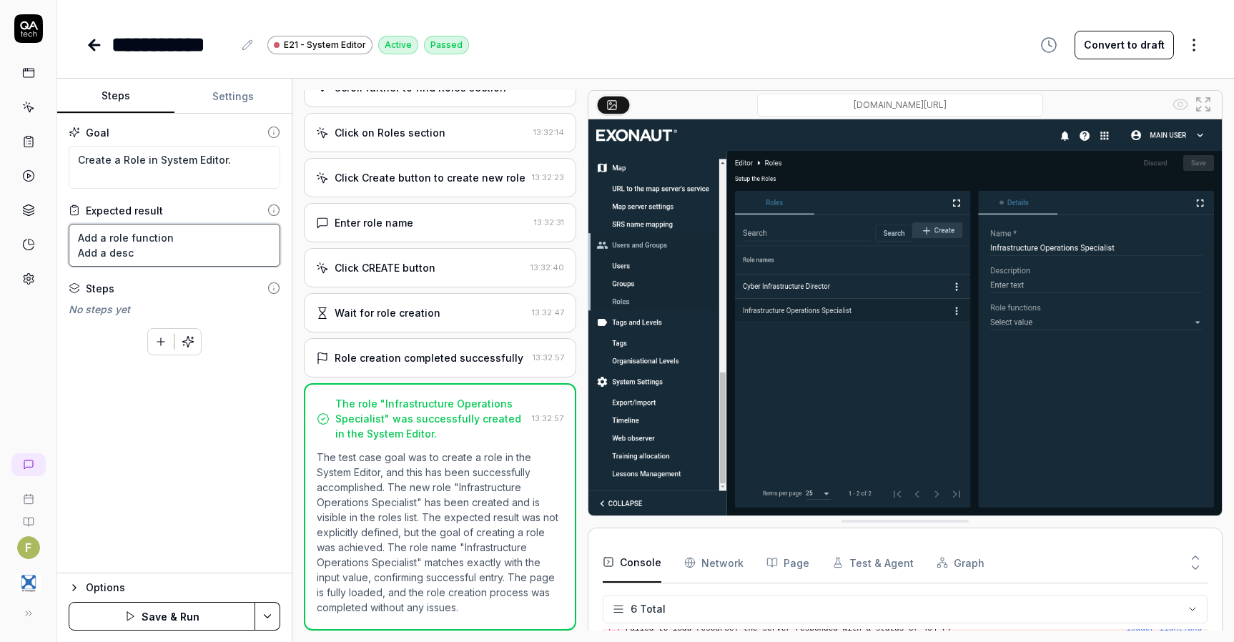
type textarea "*"
type textarea "Add a role function Add a descr"
type textarea "*"
type textarea "Add a role function Add a descri"
type textarea "*"
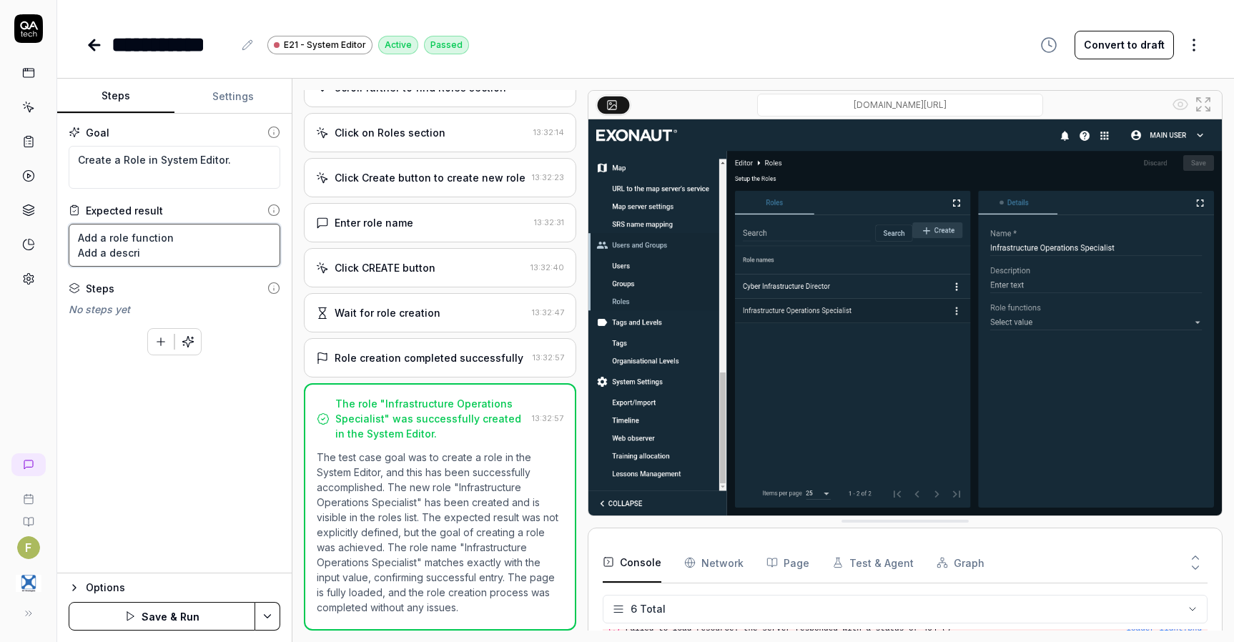
type textarea "Add a role function Add a descrip"
type textarea "*"
type textarea "Add a role function Add a descript"
type textarea "*"
type textarea "Add a role function Add a descripti"
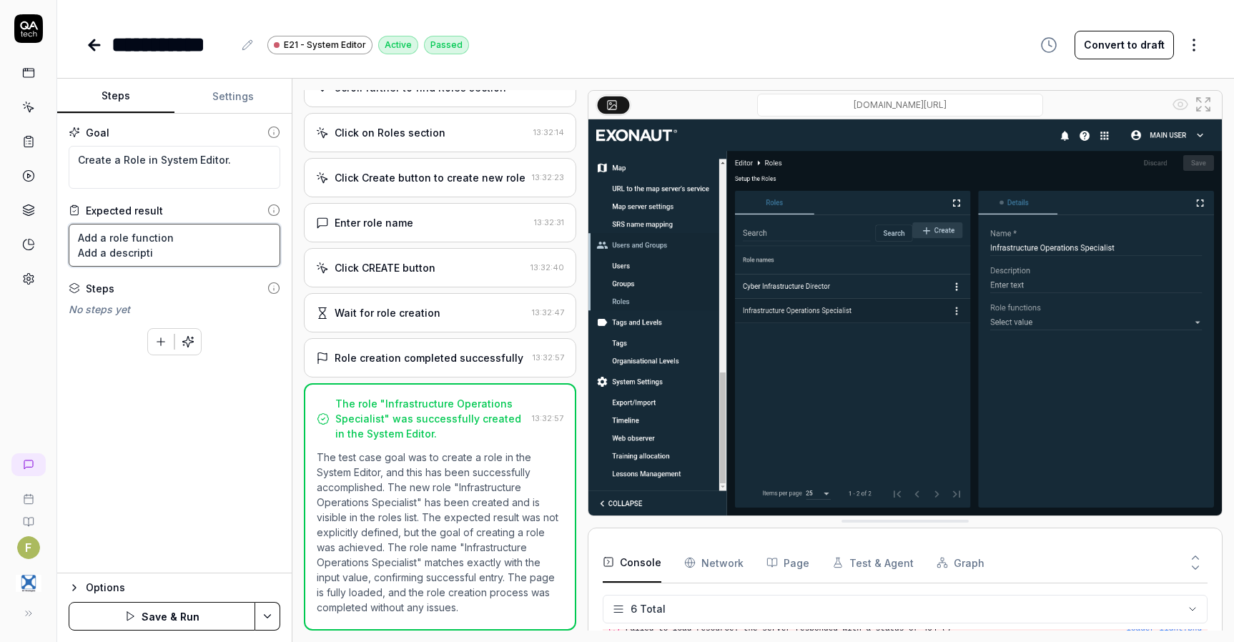
type textarea "*"
type textarea "Add a role function Add a descriptio"
type textarea "*"
type textarea "Add a role function Add a description"
type textarea "*"
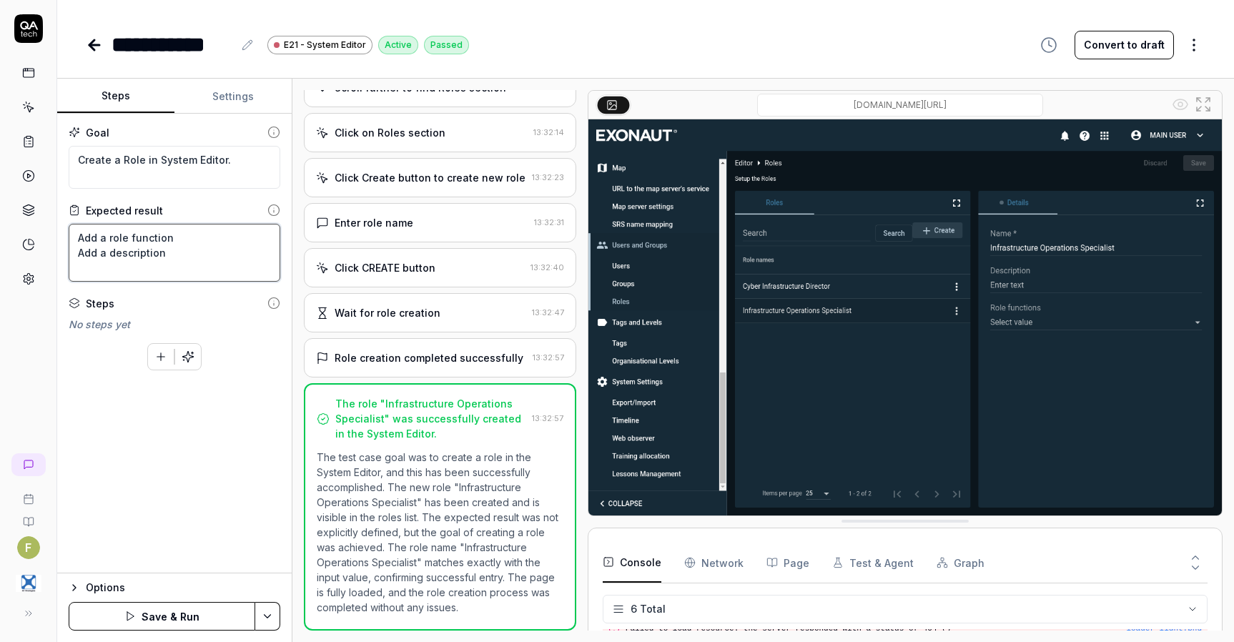
type textarea "Add a role function Add a description"
type textarea "*"
type textarea "Add a role function Add a description s"
type textarea "*"
type textarea "Add a role function Add a description sv"
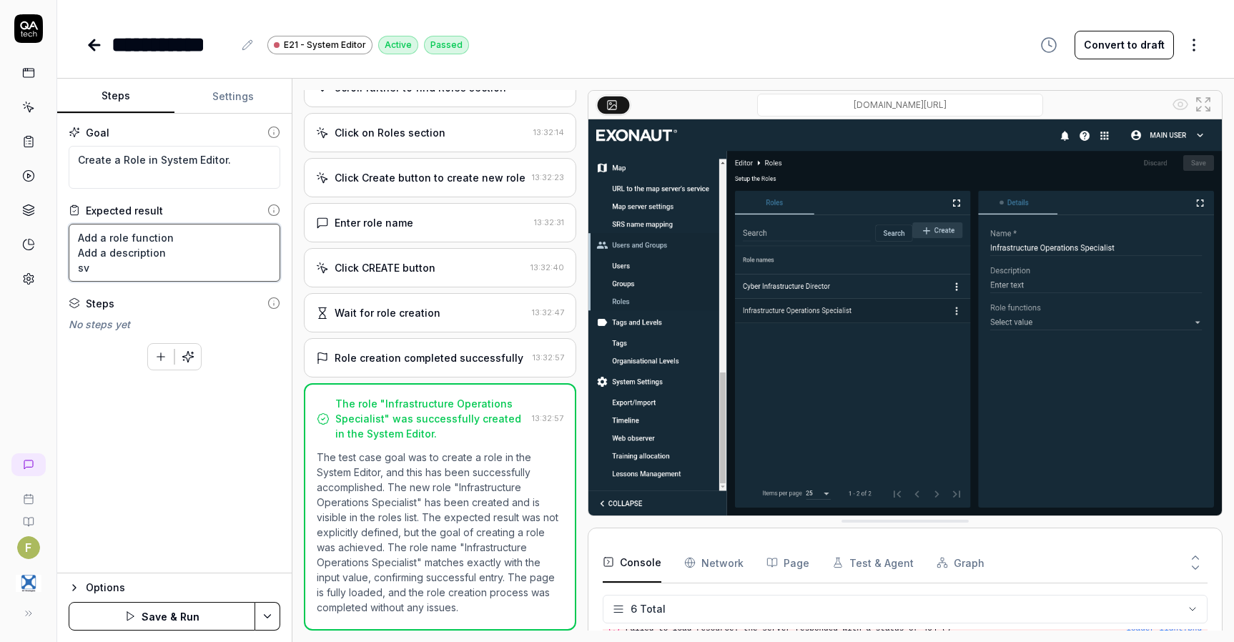
type textarea "*"
type textarea "Add a role function Add a description s"
type textarea "*"
type textarea "Add a role function Add a description"
type textarea "*"
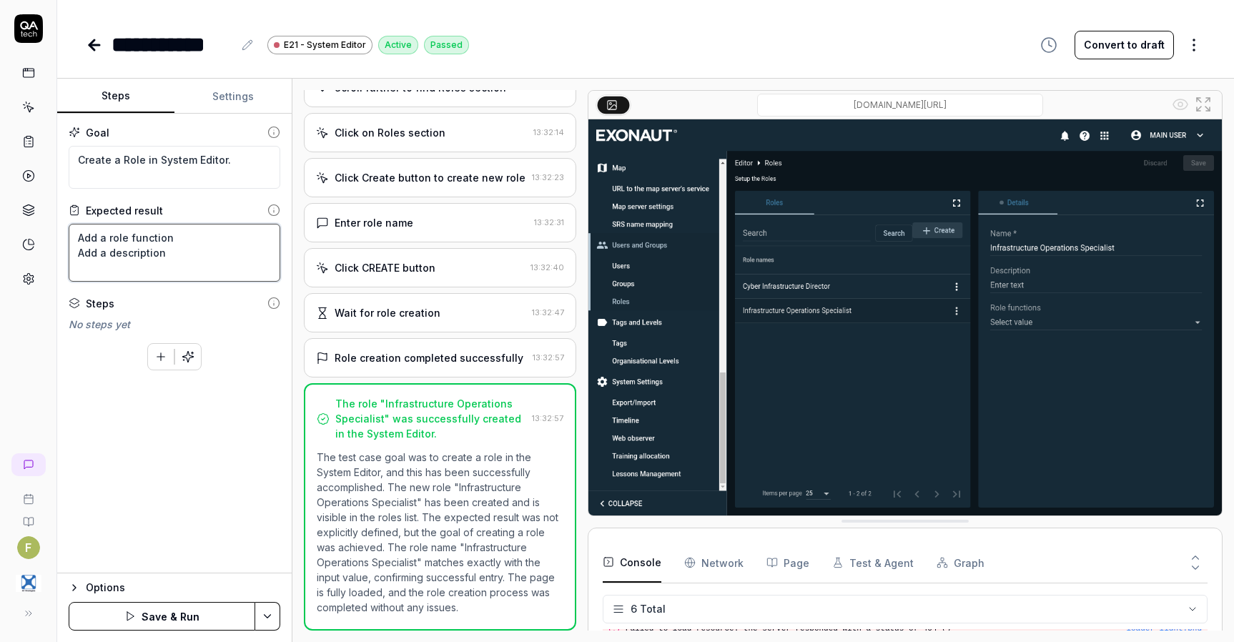
type textarea "Add a role function Add a description S"
type textarea "*"
type textarea "Add a role function Add a description Sa"
type textarea "*"
type textarea "Add a role function Add a description Sav"
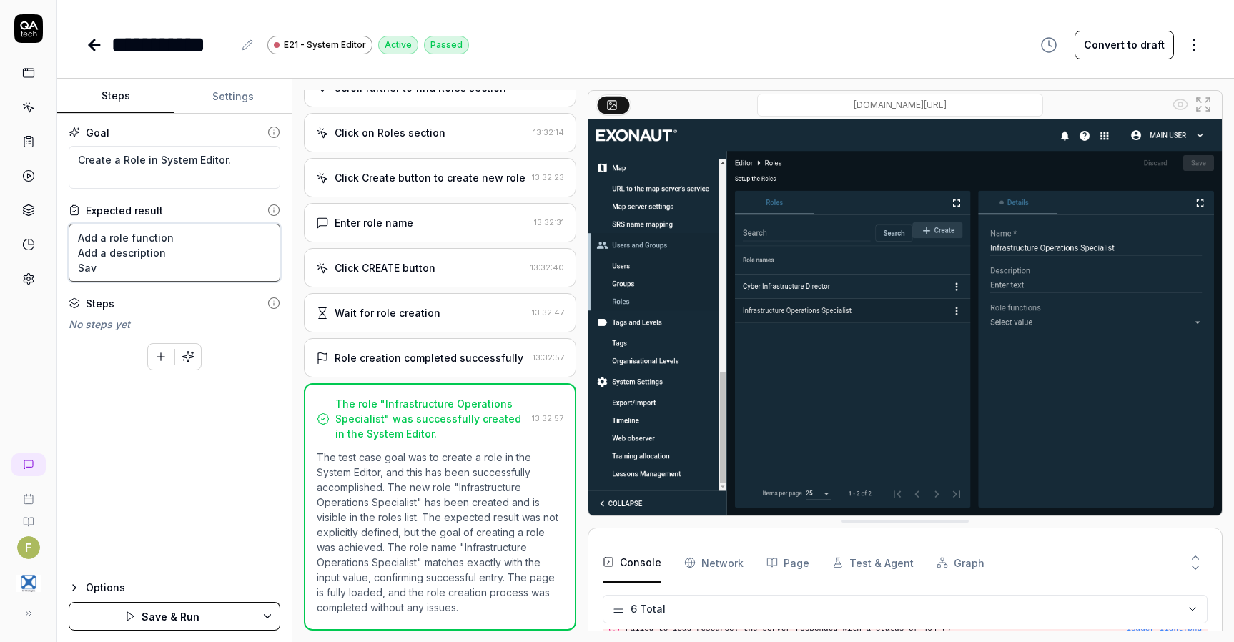
type textarea "*"
type textarea "Add a role function Add a description Save"
click at [202, 627] on button "Save & Run" at bounding box center [162, 616] width 187 height 29
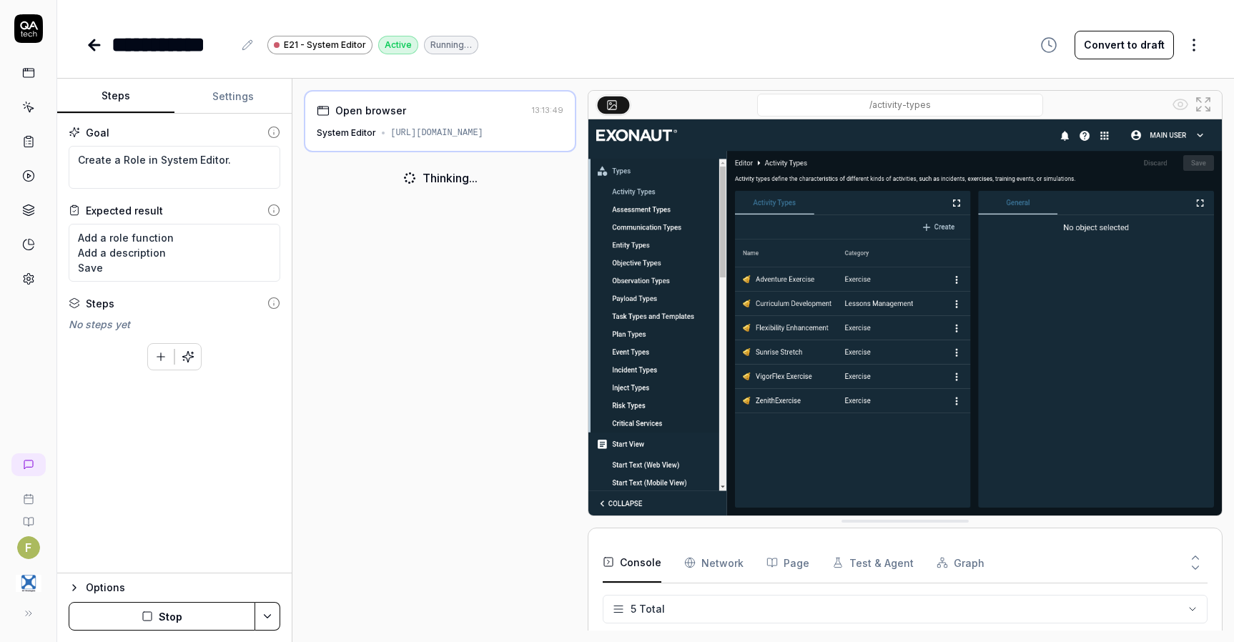
scroll to position [70, 0]
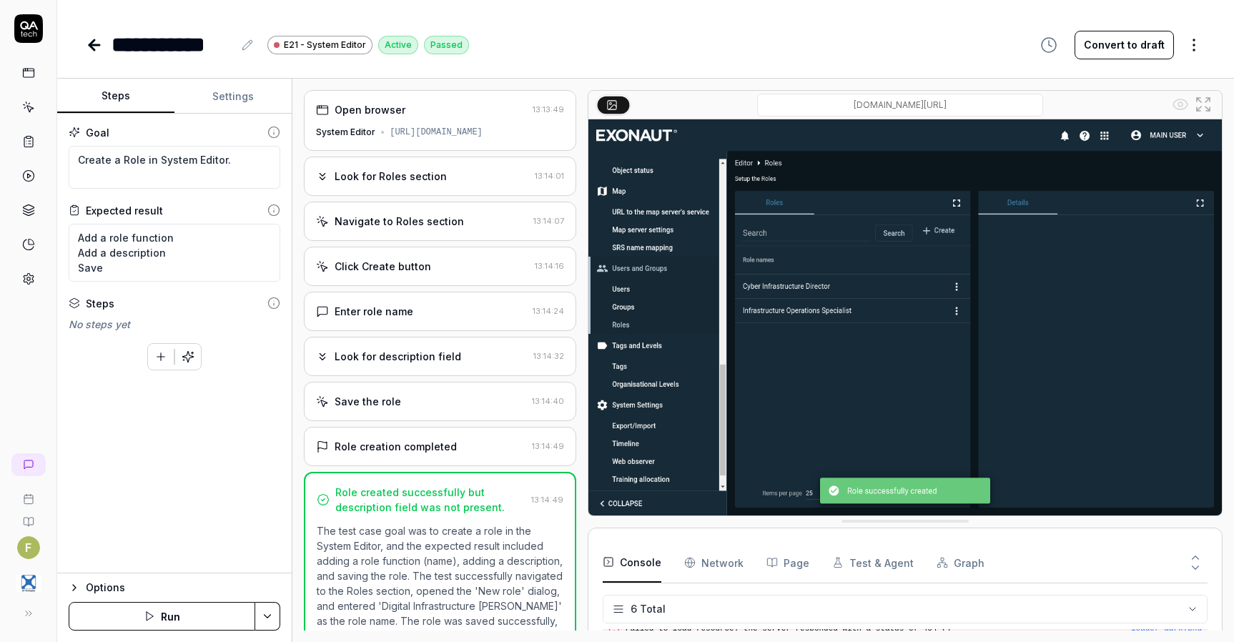
click at [415, 561] on p "The test case goal was to create a role in the System Editor, and the expected …" at bounding box center [440, 635] width 247 height 225
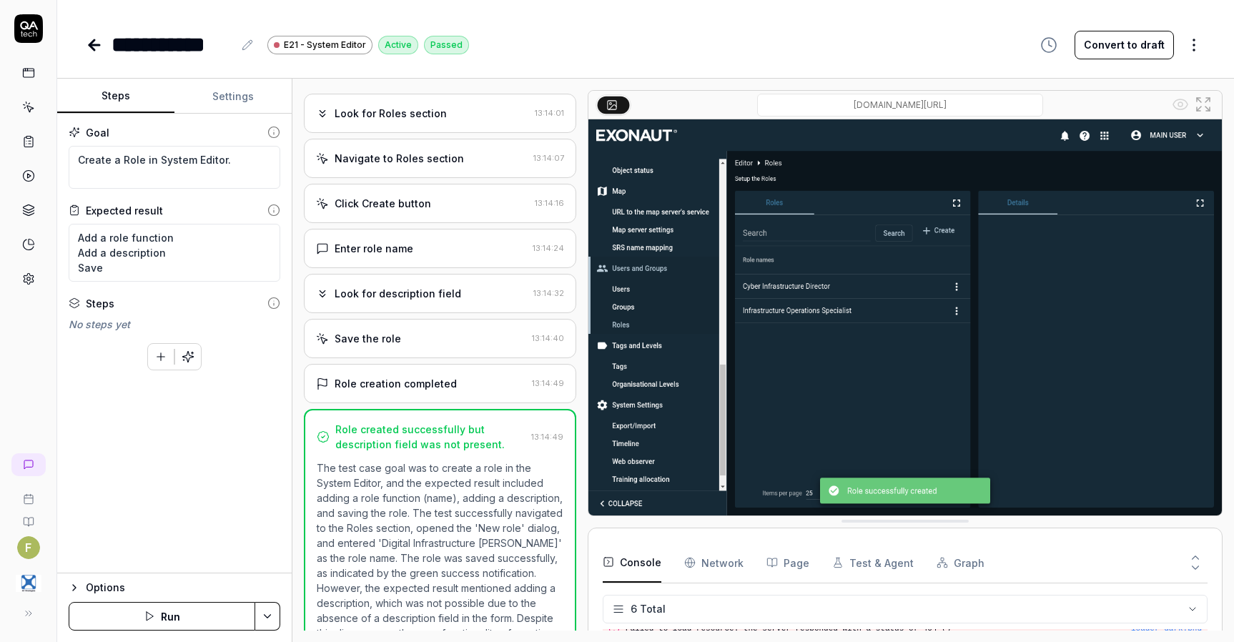
scroll to position [162, 0]
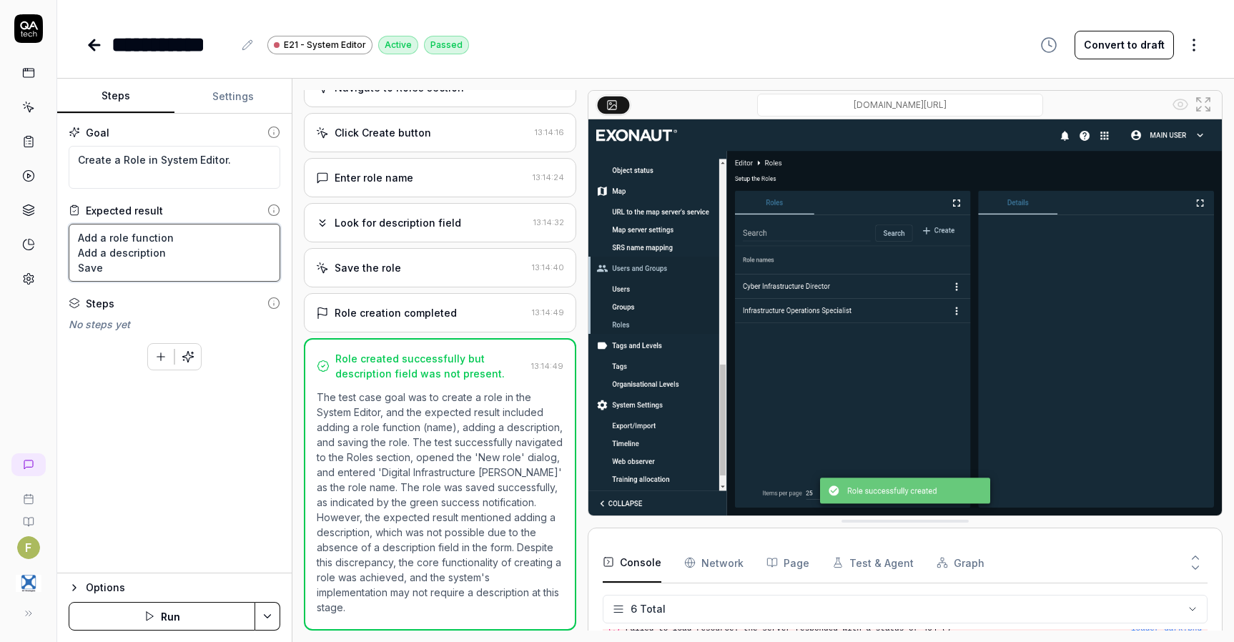
drag, startPoint x: 139, startPoint y: 264, endPoint x: 49, endPoint y: 229, distance: 96.0
click at [49, 229] on div "**********" at bounding box center [617, 321] width 1234 height 642
type textarea "*"
type textarea "O"
type textarea "*"
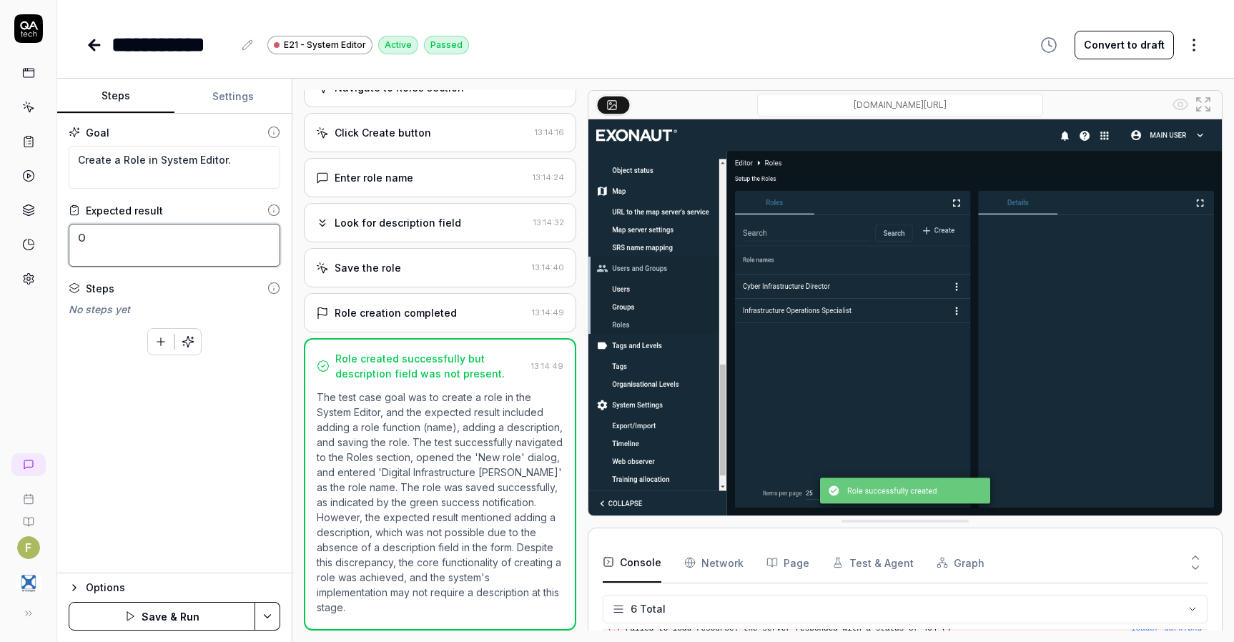
type textarea "On"
type textarea "*"
type textarea "Onc"
type textarea "*"
type textarea "Once"
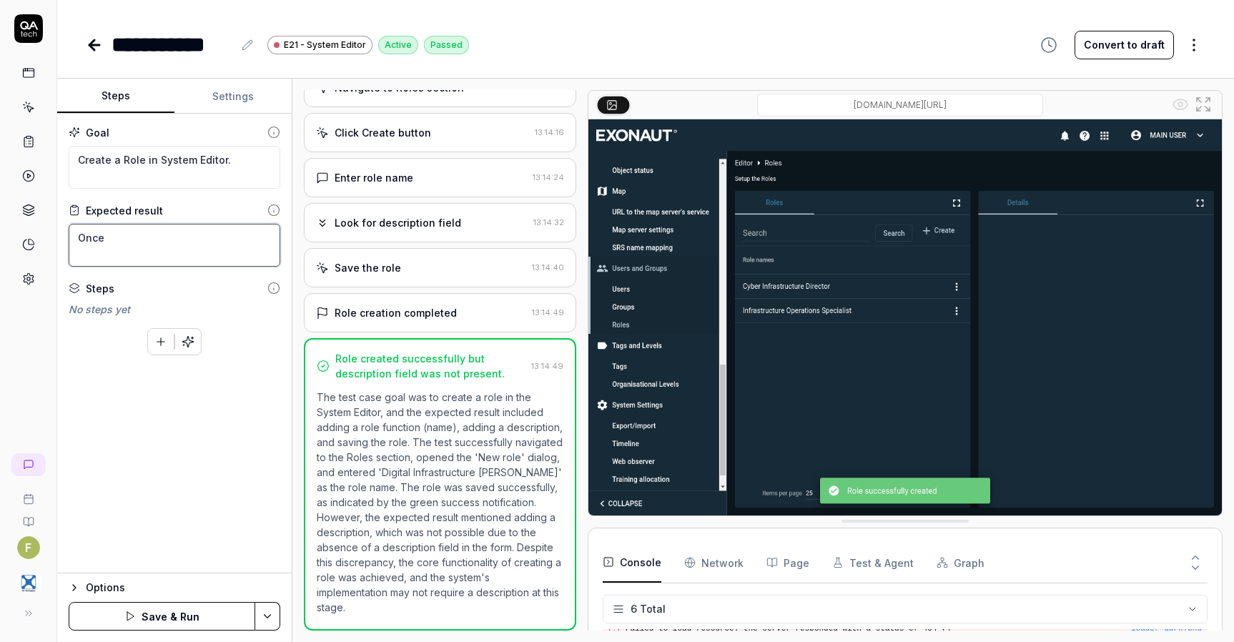
type textarea "*"
type textarea "Once c"
type textarea "*"
type textarea "Once cr"
type textarea "*"
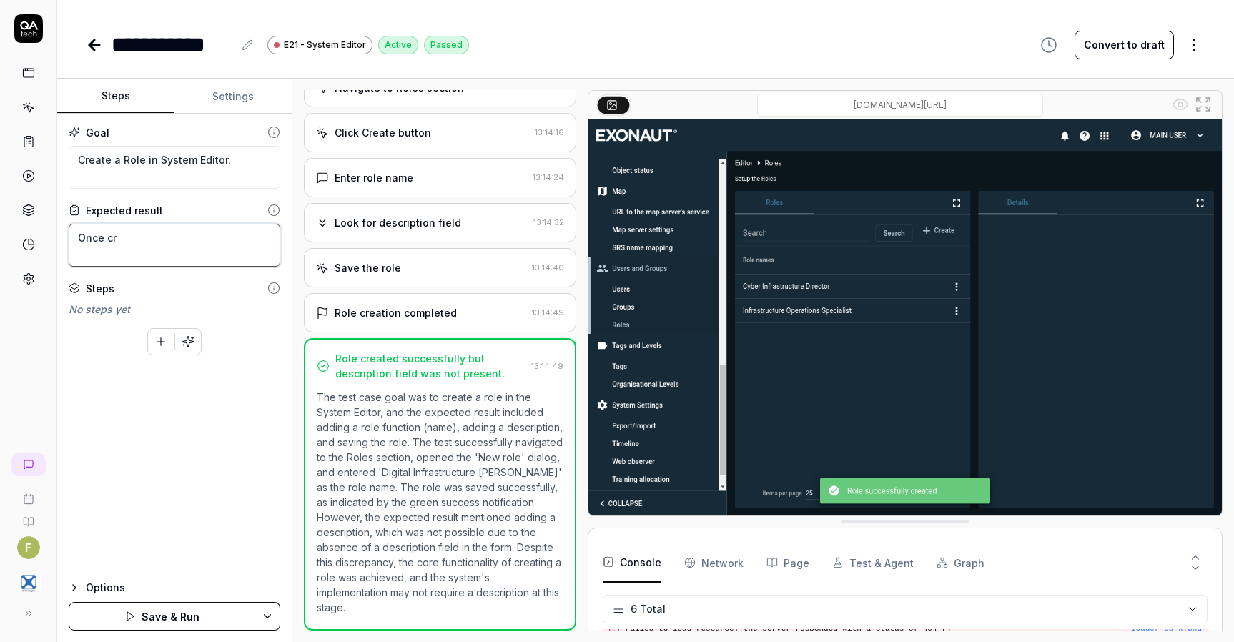
type textarea "Once cre"
type textarea "*"
type textarea "Once creat"
type textarea "*"
type textarea "Once create"
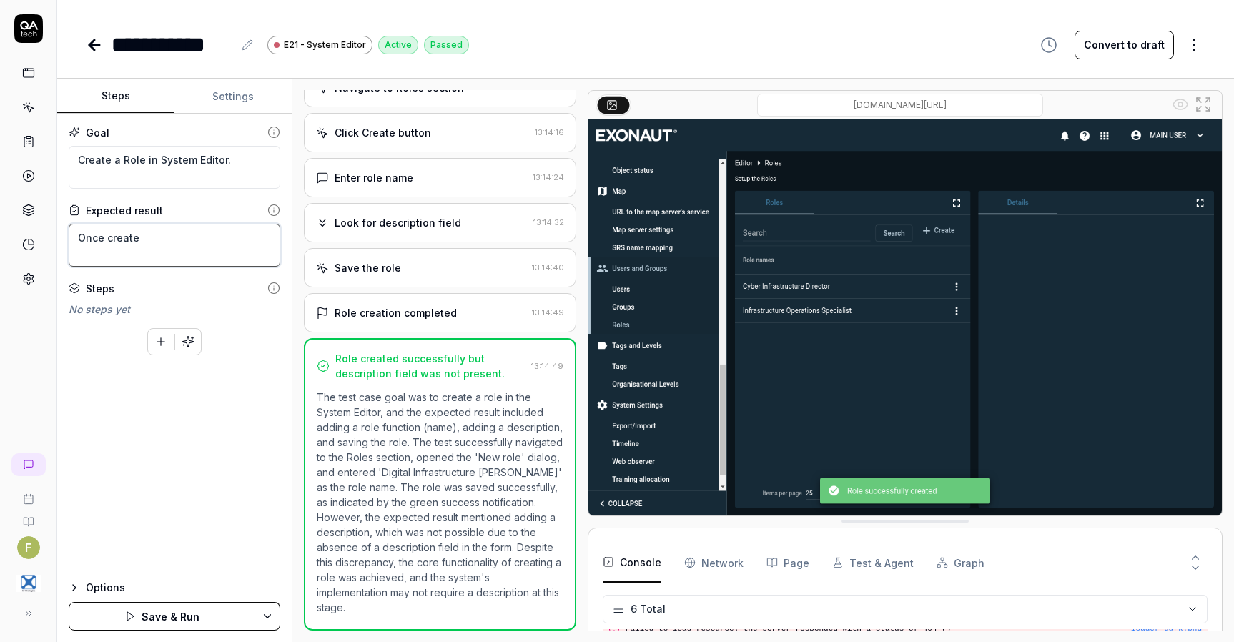
type textarea "*"
type textarea "Once created"
type textarea "*"
type textarea "Once created"
type textarea "*"
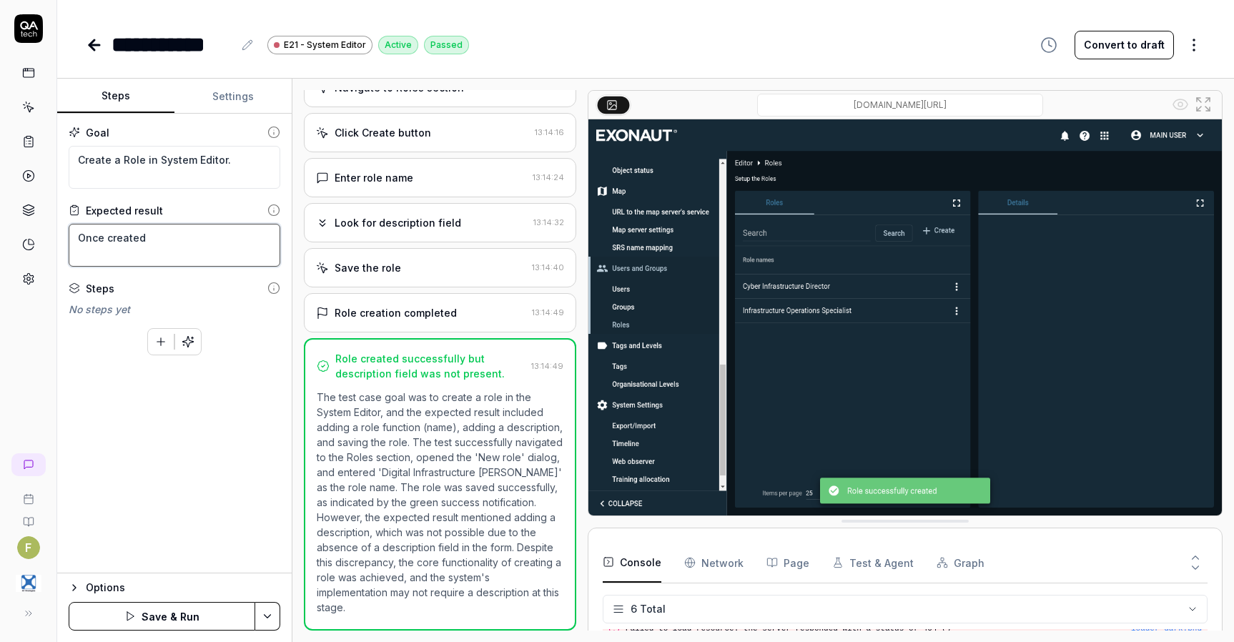
type textarea "Once created"
type textarea "*"
type textarea "Once created,"
type textarea "*"
type textarea "Once created,"
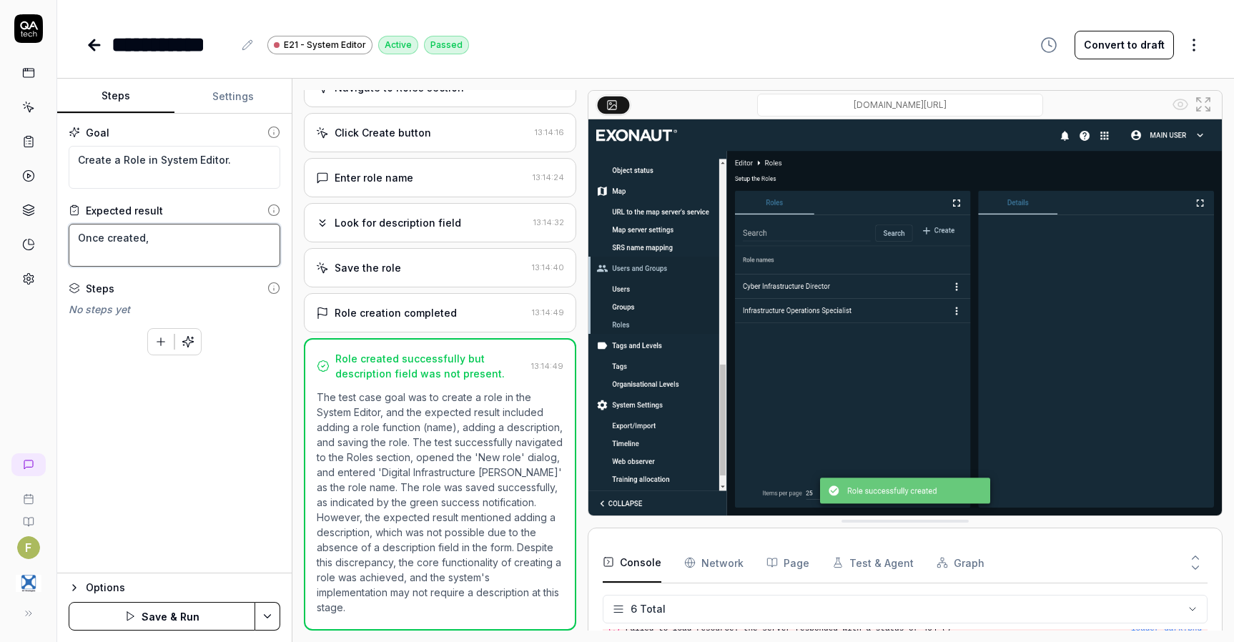
type textarea "*"
type textarea "Once created, a"
type textarea "*"
type textarea "Once created, ad"
type textarea "*"
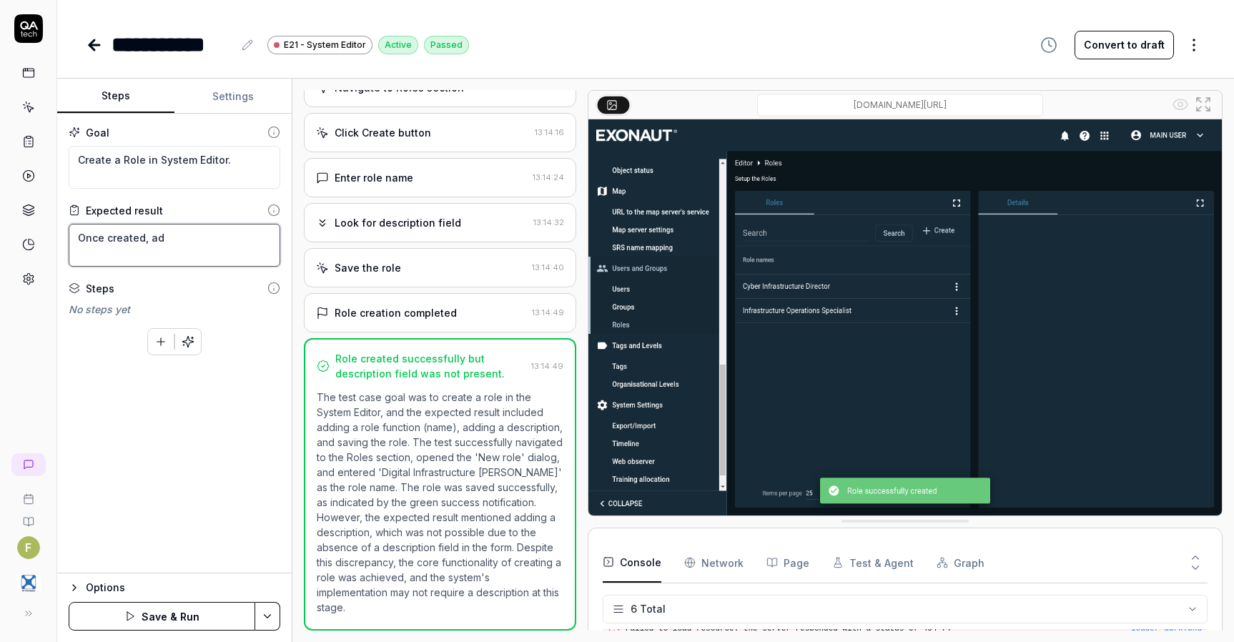
type textarea "Once created, add"
type textarea "*"
type textarea "Once created, add"
type textarea "*"
type textarea "Once created, add a"
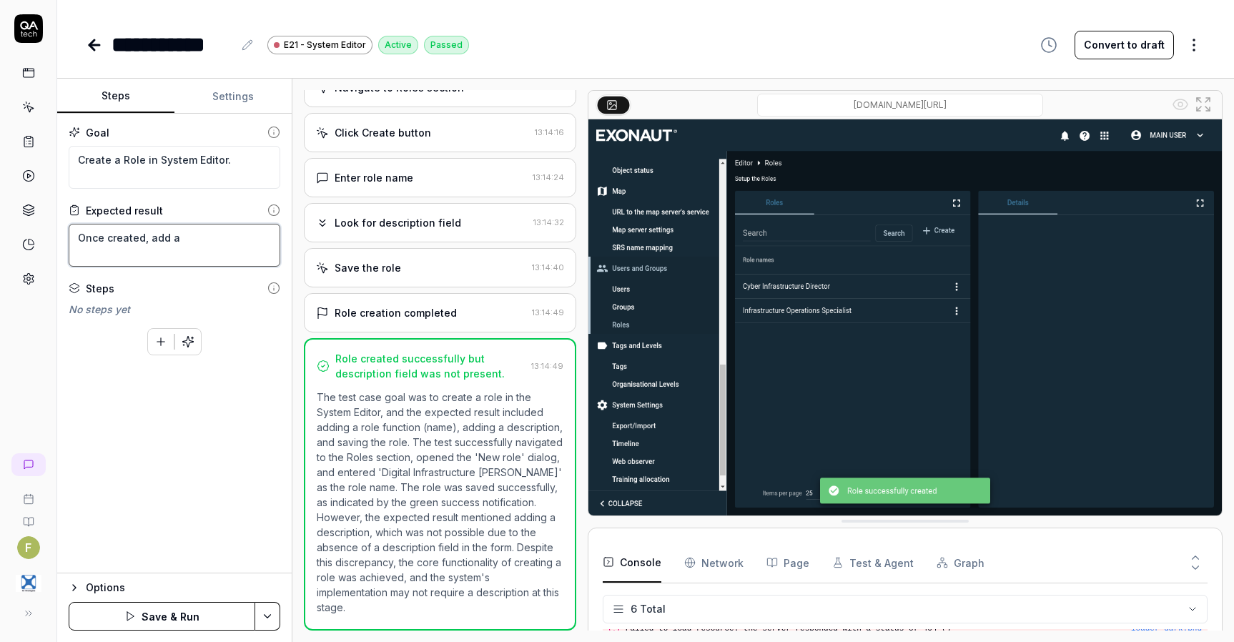
type textarea "*"
type textarea "Once created, add ar"
type textarea "*"
type textarea "Once created, add aro"
type textarea "*"
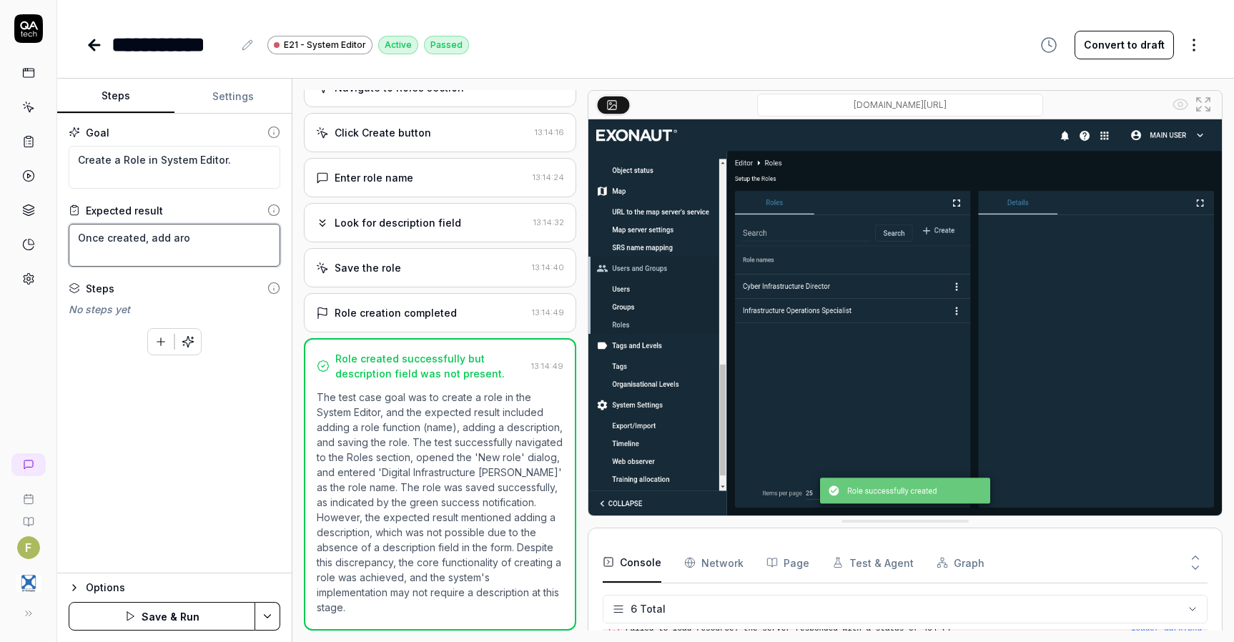
type textarea "Once created, add arol"
type textarea "*"
type textarea "Once created, add arolf"
type textarea "*"
type textarea "Once created, add arolfe"
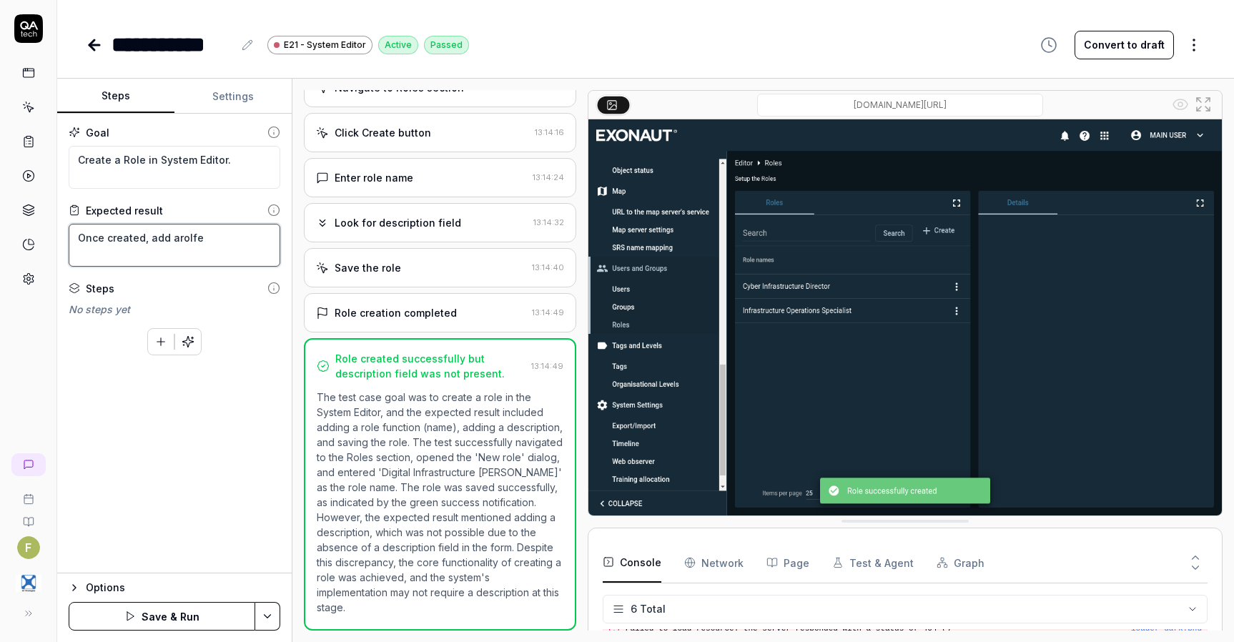
type textarea "*"
type textarea "Once created, add arolf"
type textarea "*"
type textarea "Once created, add arol"
type textarea "*"
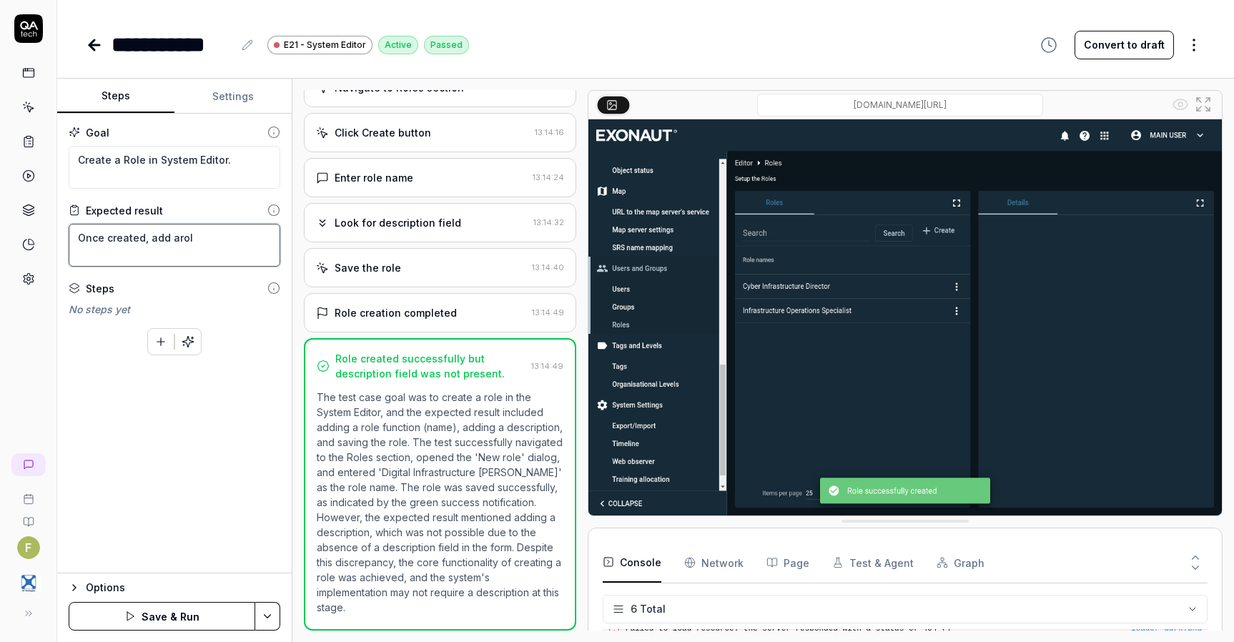
type textarea "Once created, add aro"
type textarea "*"
type textarea "Once created, add ar"
type textarea "*"
type textarea "Once created, add a"
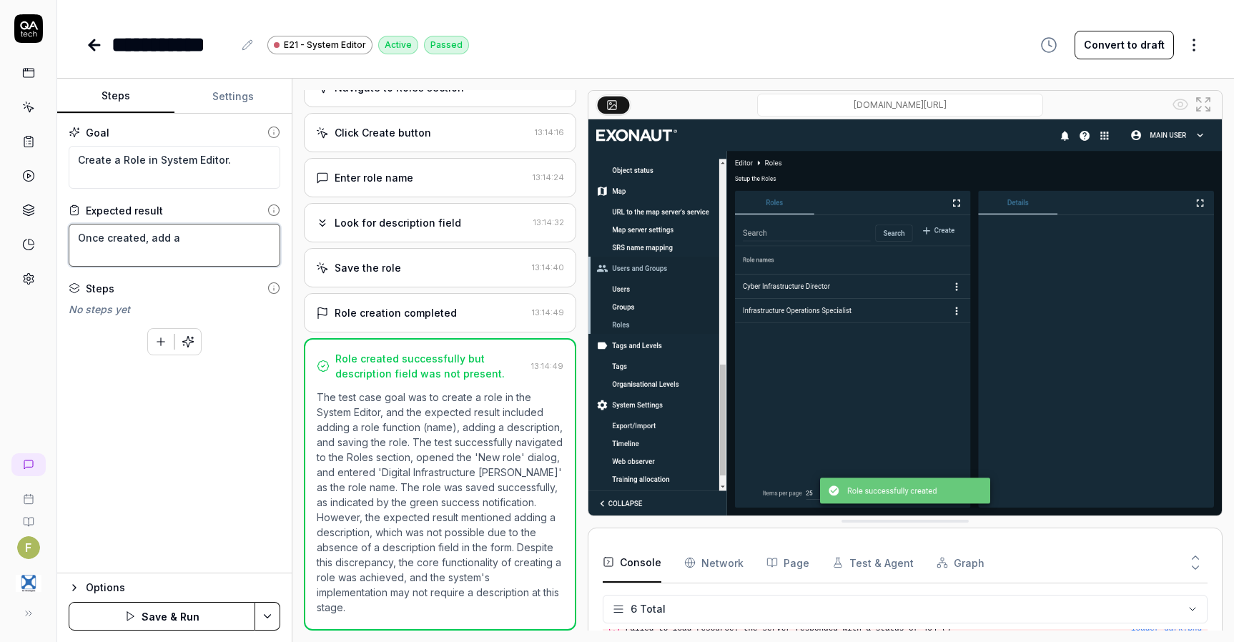
type textarea "*"
type textarea "Once created, add a"
type textarea "*"
type textarea "Once created, add a ro"
type textarea "*"
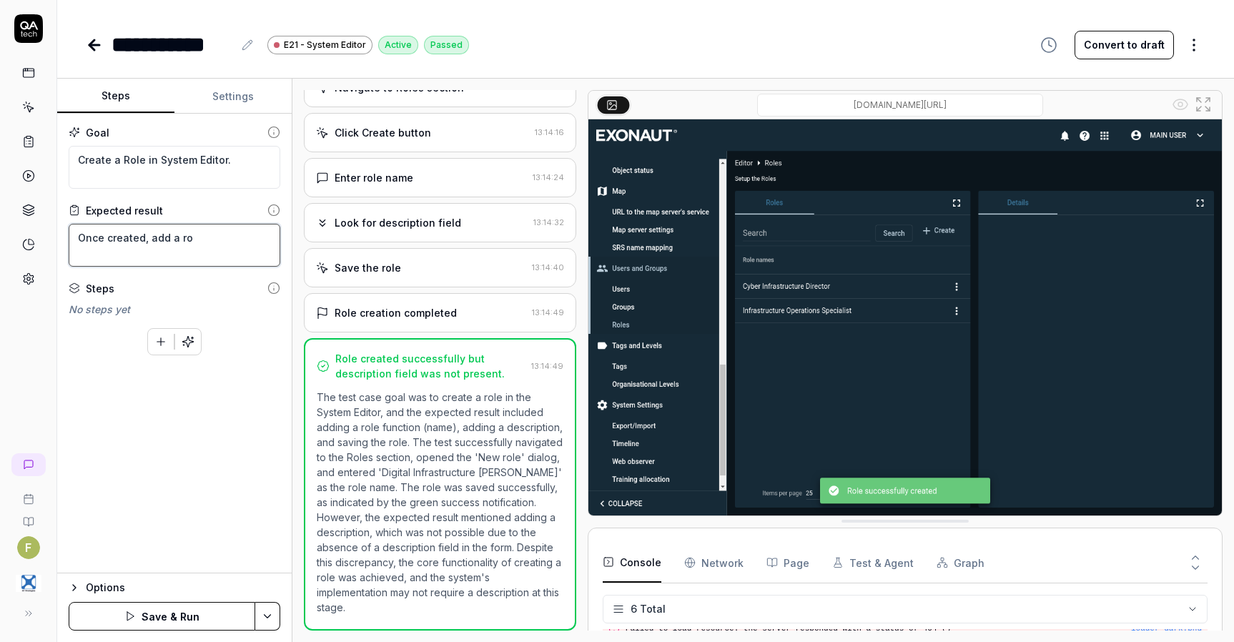
type textarea "Once created, add a rol"
type textarea "*"
type textarea "Once created, add a [PERSON_NAME]"
type textarea "*"
type textarea "Once created, add a [PERSON_NAME]"
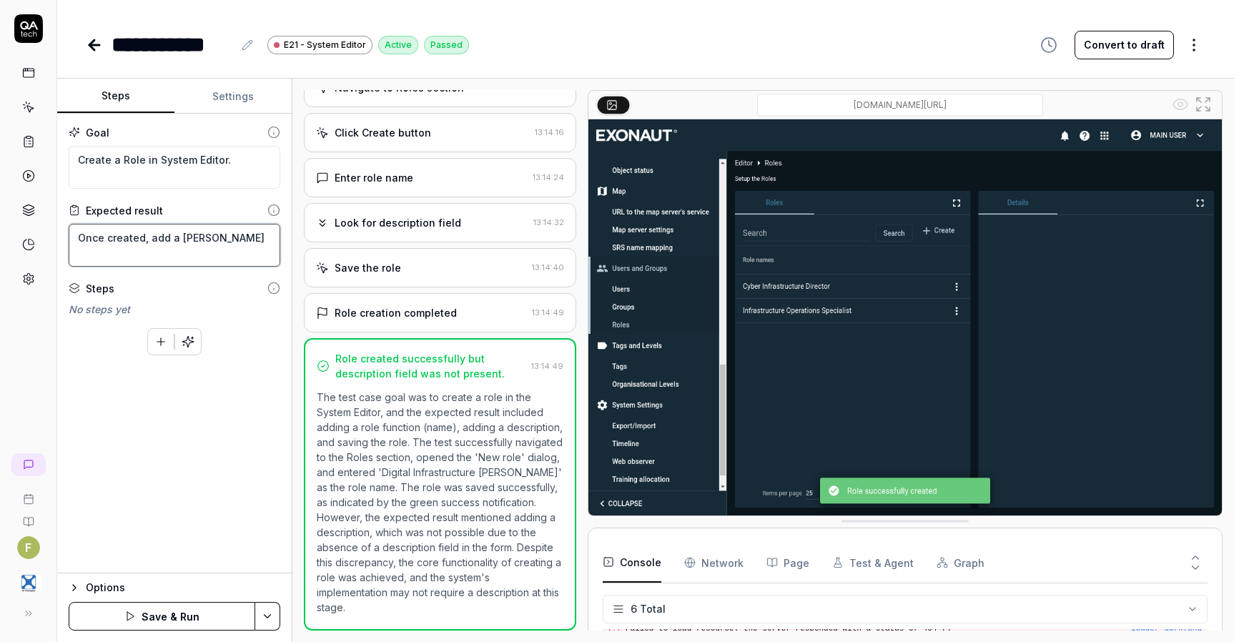
type textarea "*"
type textarea "Once created, add a [PERSON_NAME]"
type textarea "*"
type textarea "Once created, add a [PERSON_NAME]"
type textarea "*"
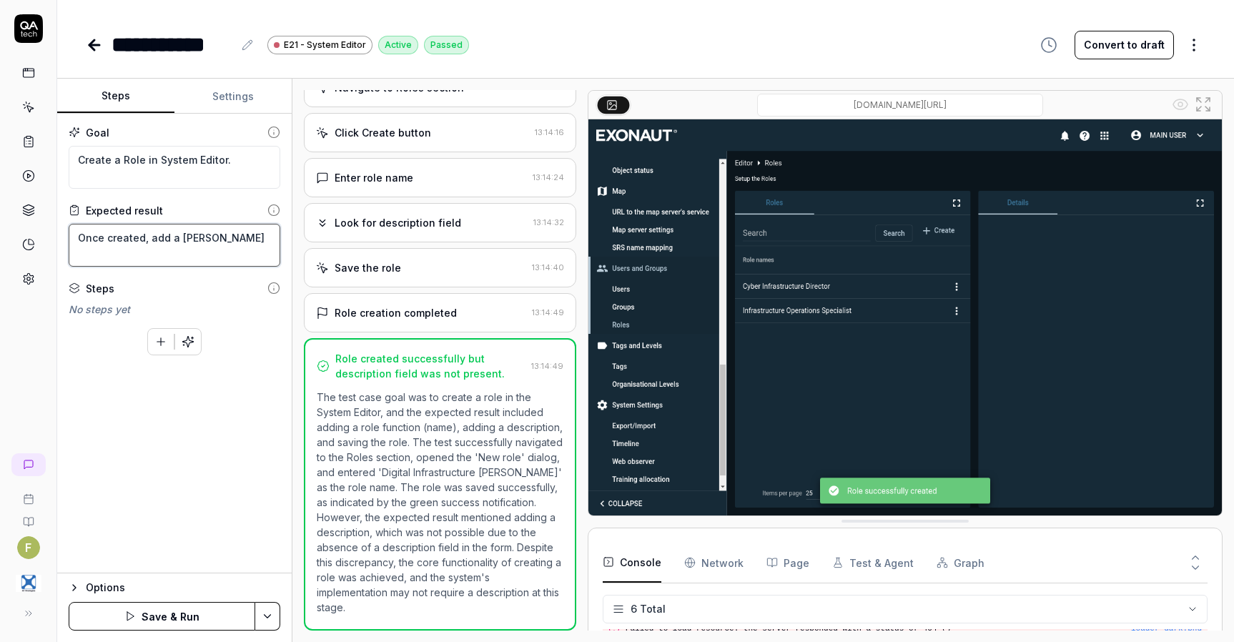
type textarea "Once created, add a [PERSON_NAME]"
type textarea "*"
type textarea "Once created, add a rol"
type textarea "*"
type textarea "Once created, add a role"
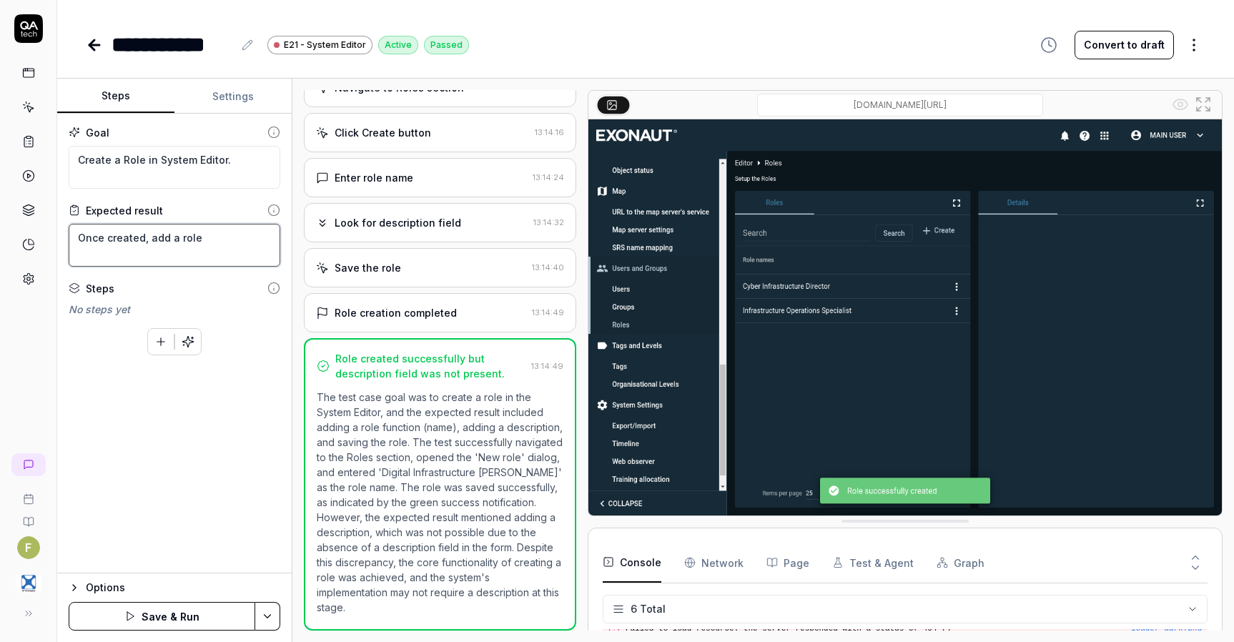
type textarea "*"
type textarea "Once created, add a role fu"
type textarea "*"
type textarea "Once created, add a role fun"
type textarea "*"
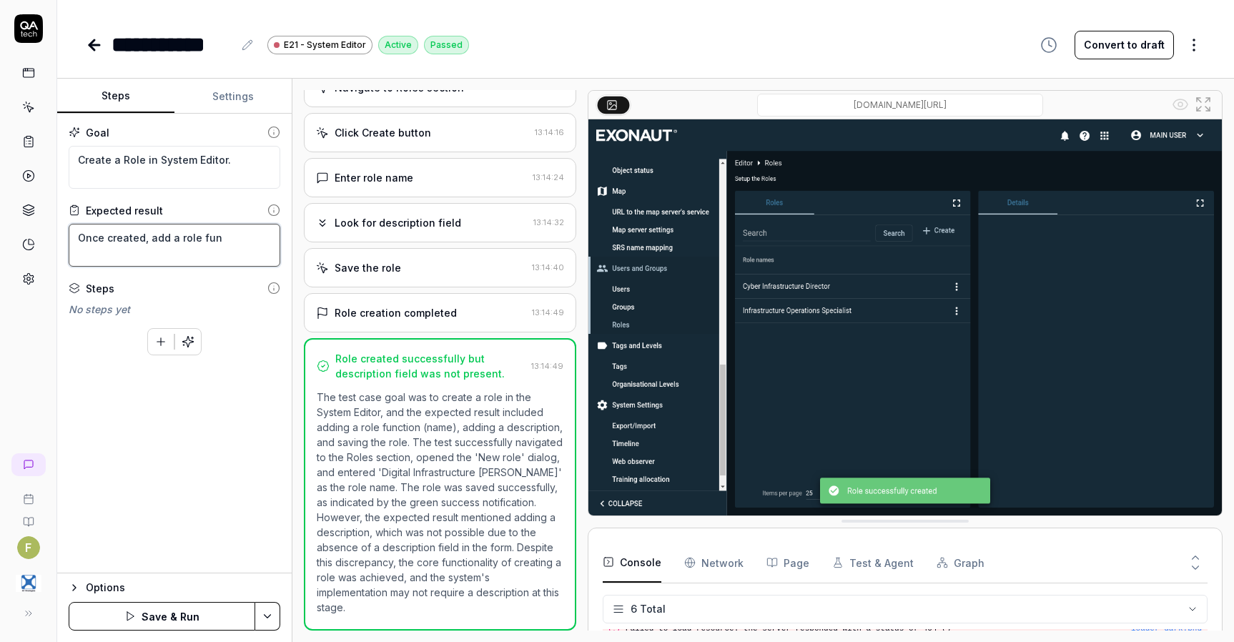
type textarea "Once created, add a role func"
type textarea "*"
type textarea "Once created, add a role funca"
type textarea "*"
type textarea "Once created, add a role funcat"
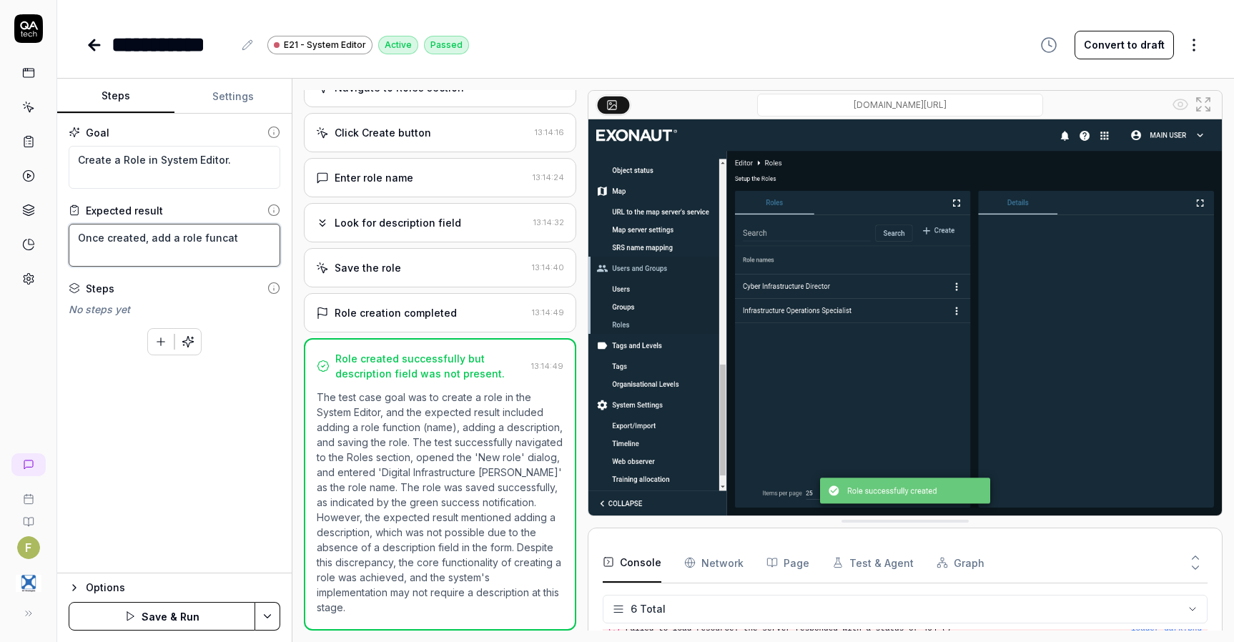
type textarea "*"
type textarea "Once created, add a role funcati"
type textarea "*"
type textarea "Once created, add a role funcatio"
type textarea "*"
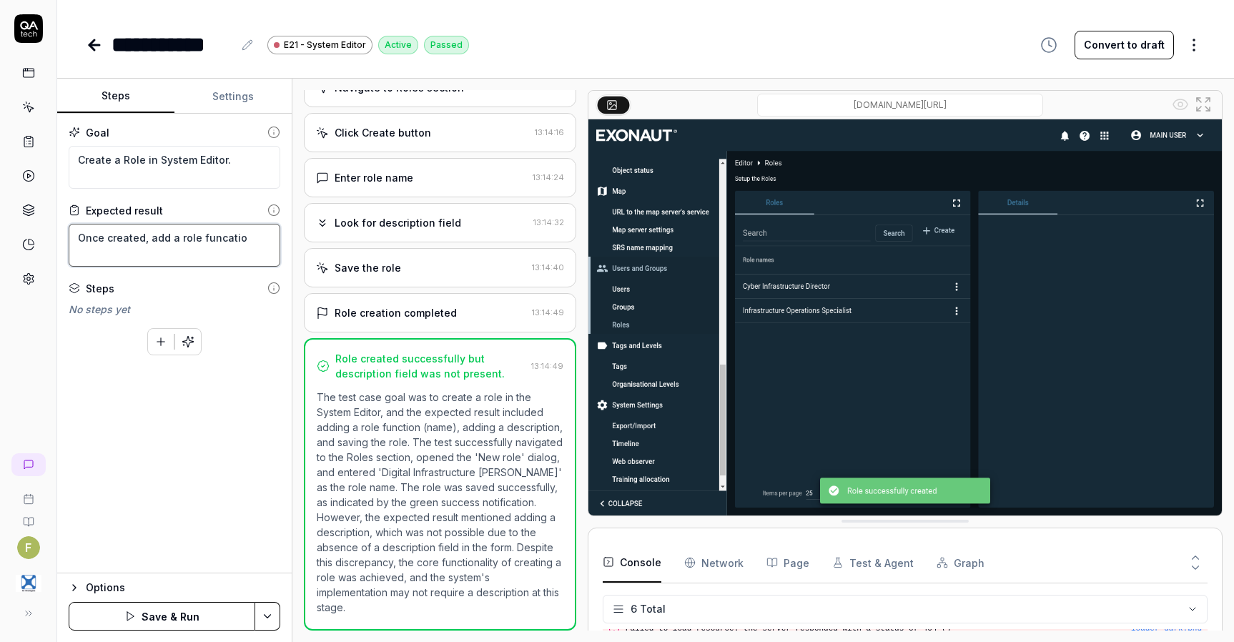
type textarea "Once created, add a role funcation"
click at [218, 624] on button "Save & Run" at bounding box center [162, 616] width 187 height 29
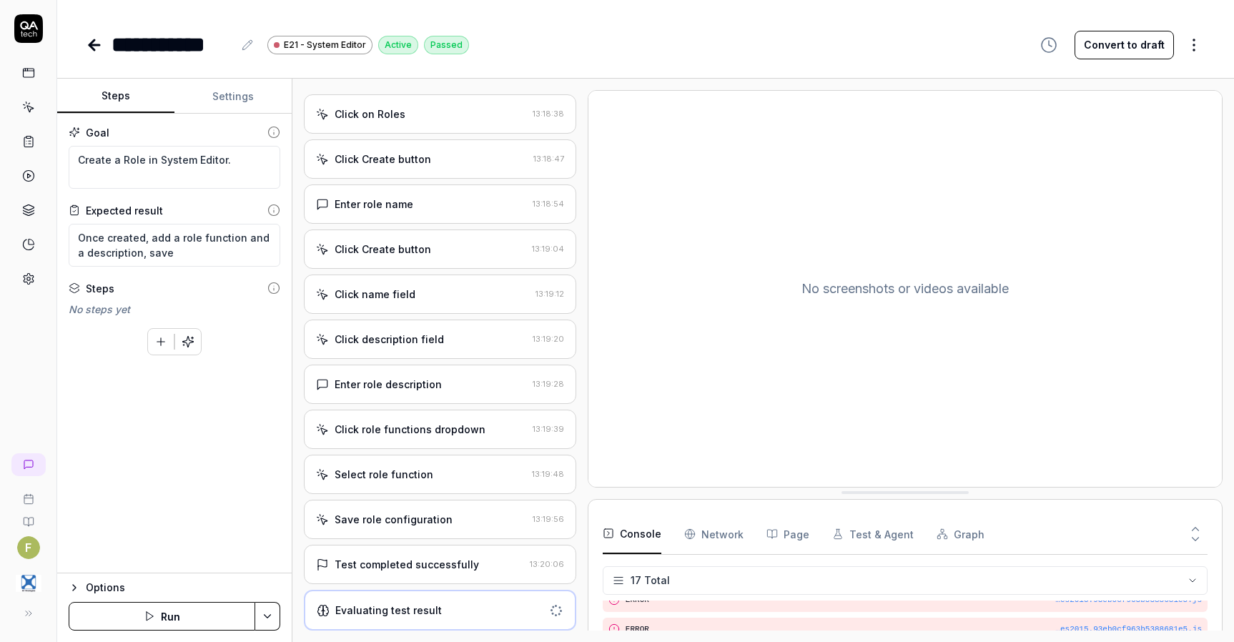
scroll to position [654, 0]
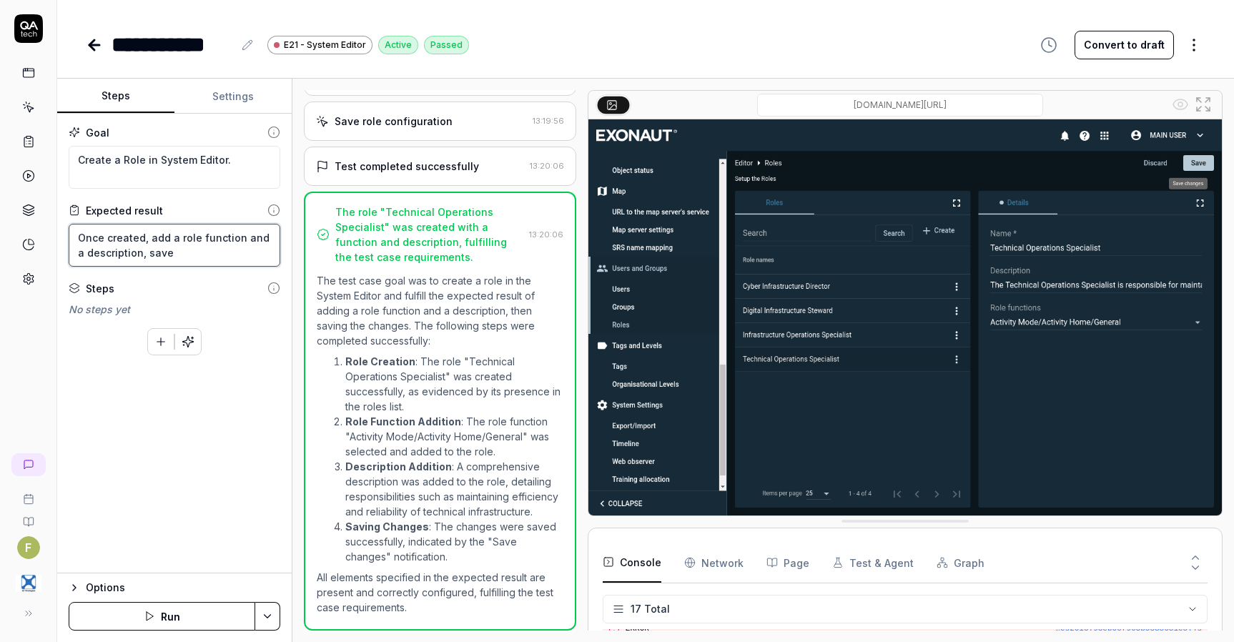
drag, startPoint x: 262, startPoint y: 237, endPoint x: 151, endPoint y: 221, distance: 112.0
click at [149, 239] on textarea "Once created, add a role function and a description, save" at bounding box center [175, 245] width 212 height 43
click at [194, 626] on button "Save & Run" at bounding box center [162, 616] width 187 height 29
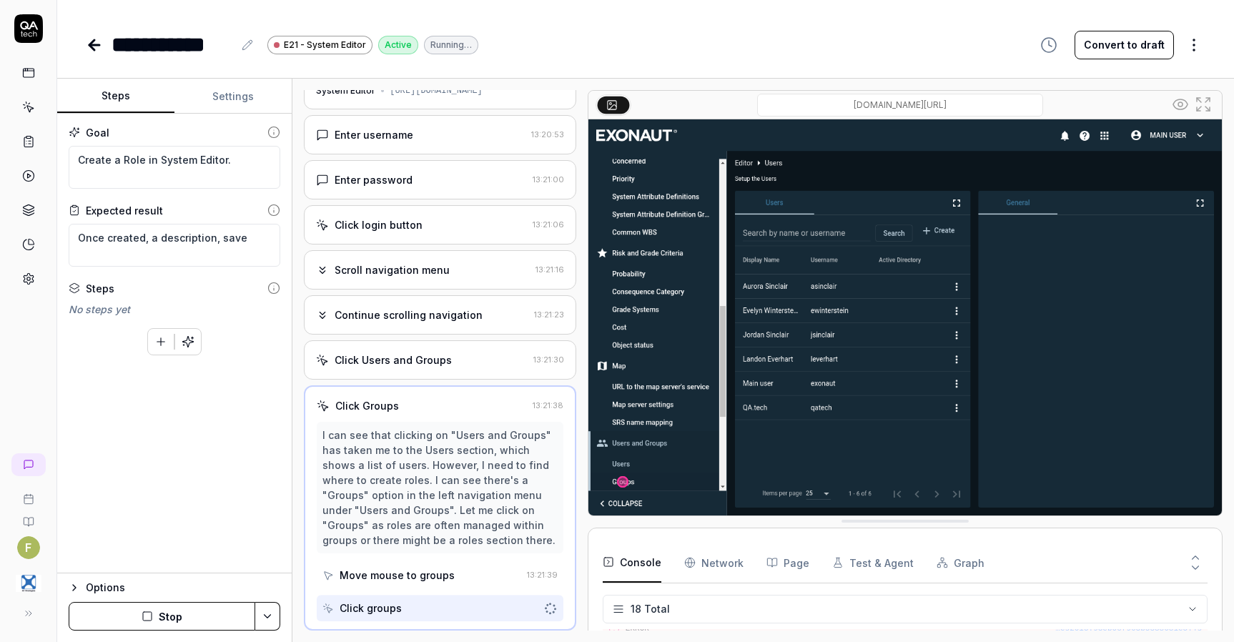
scroll to position [54, 0]
